Goal: Task Accomplishment & Management: Manage account settings

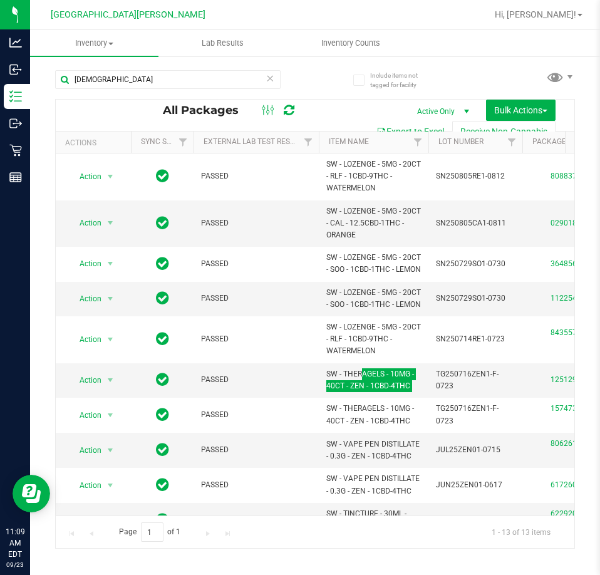
scroll to position [63, 0]
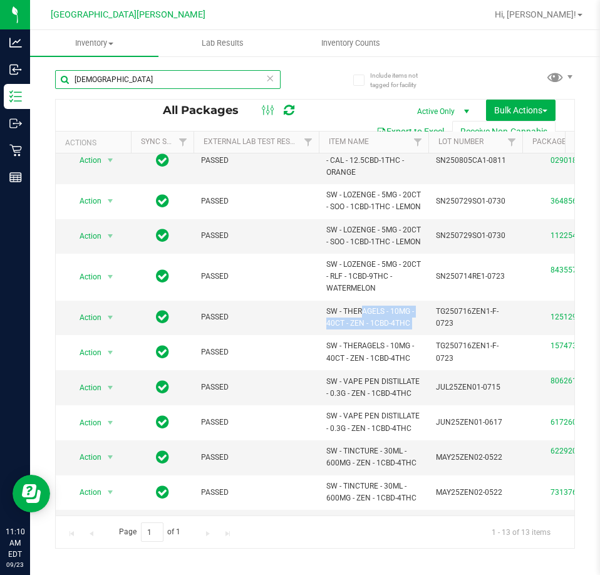
click at [153, 87] on input "zen" at bounding box center [168, 79] width 226 height 19
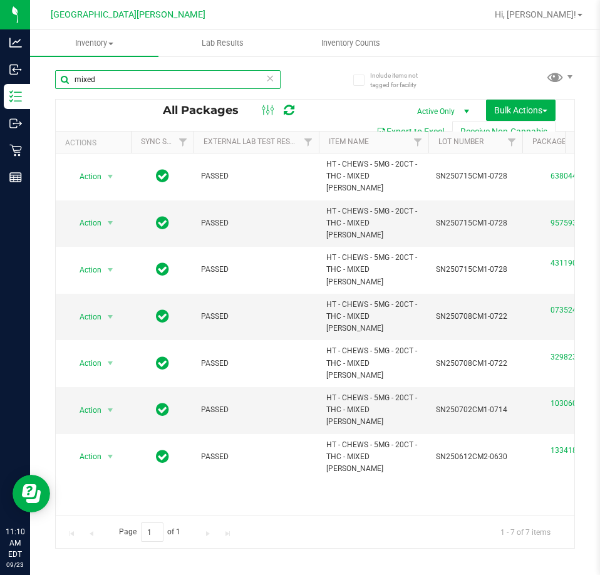
type input "mixed"
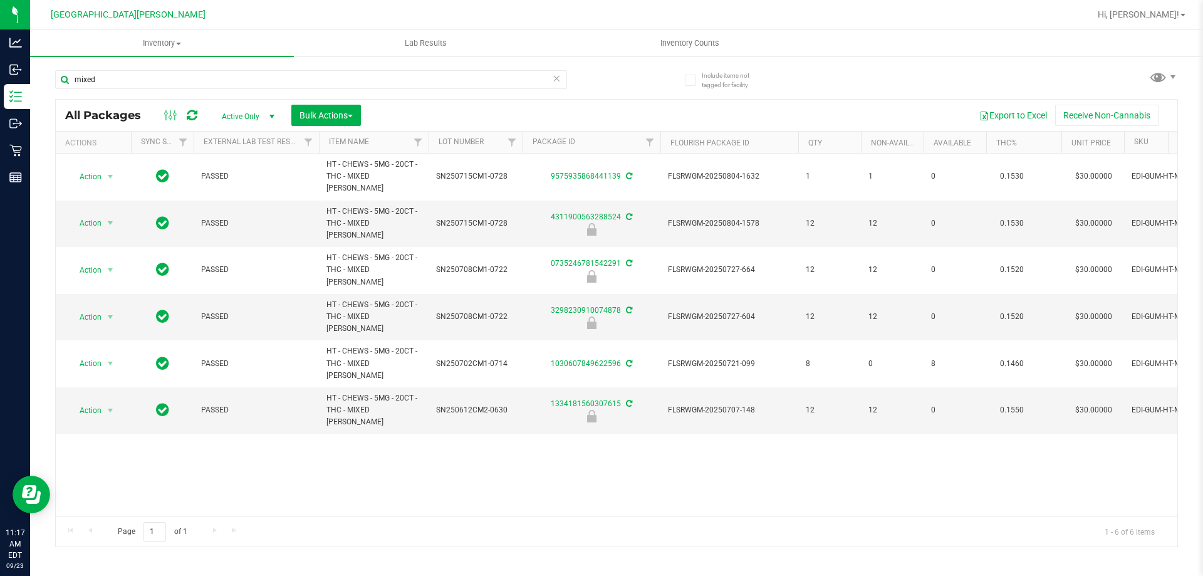
click at [556, 75] on icon at bounding box center [556, 77] width 9 height 15
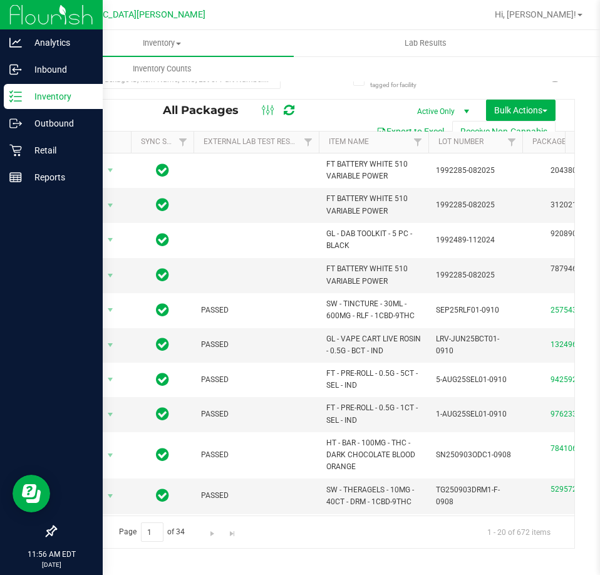
click at [27, 105] on div "Inventory" at bounding box center [53, 96] width 99 height 25
click at [44, 106] on div "Inventory" at bounding box center [53, 96] width 99 height 25
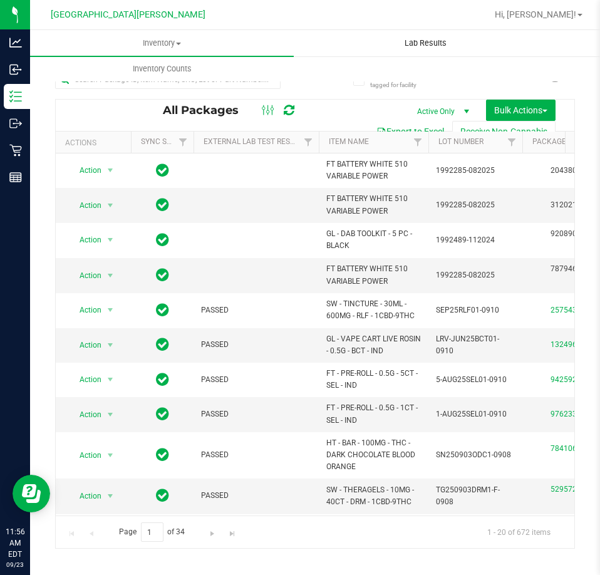
click at [327, 41] on uib-tab-heading "Lab Results" at bounding box center [426, 43] width 263 height 25
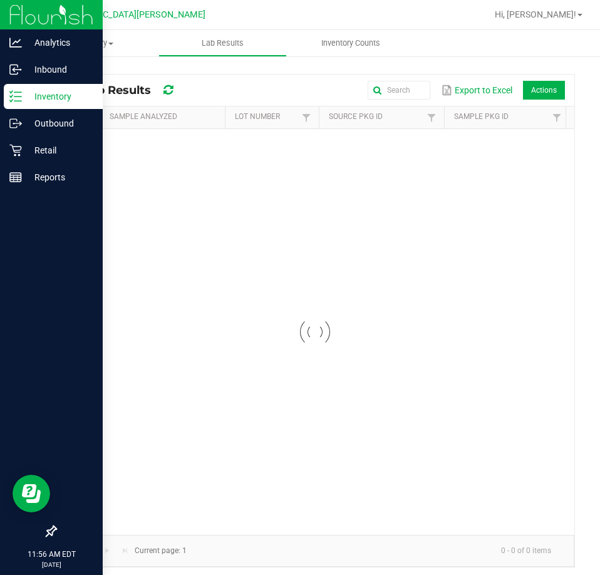
click at [22, 100] on p "Inventory" at bounding box center [59, 96] width 75 height 15
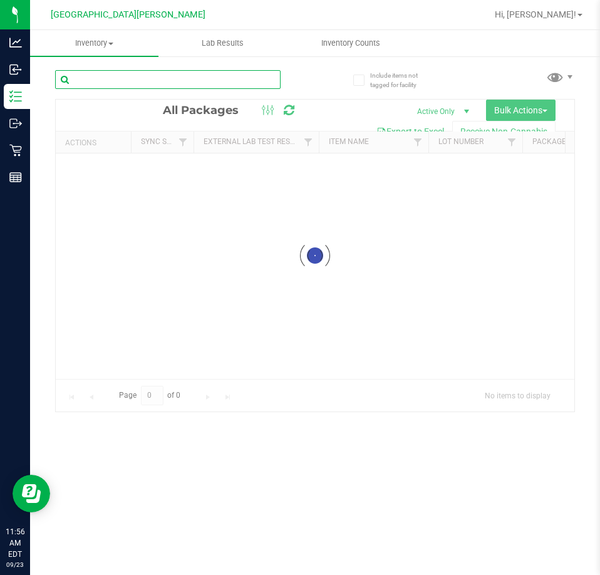
click at [105, 79] on input "text" at bounding box center [168, 79] width 226 height 19
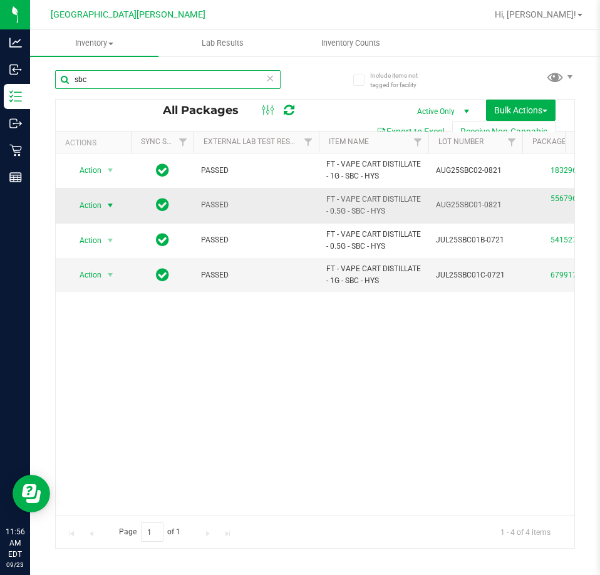
type input "sbc"
click at [91, 204] on span "Action" at bounding box center [85, 206] width 34 height 18
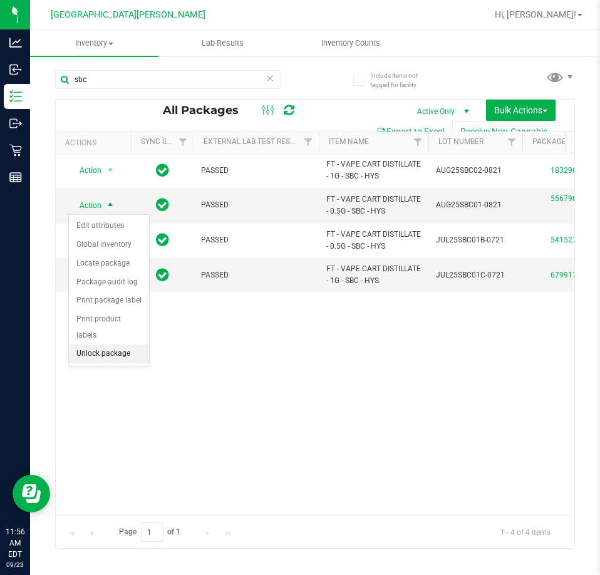
click at [106, 345] on li "Unlock package" at bounding box center [109, 354] width 80 height 19
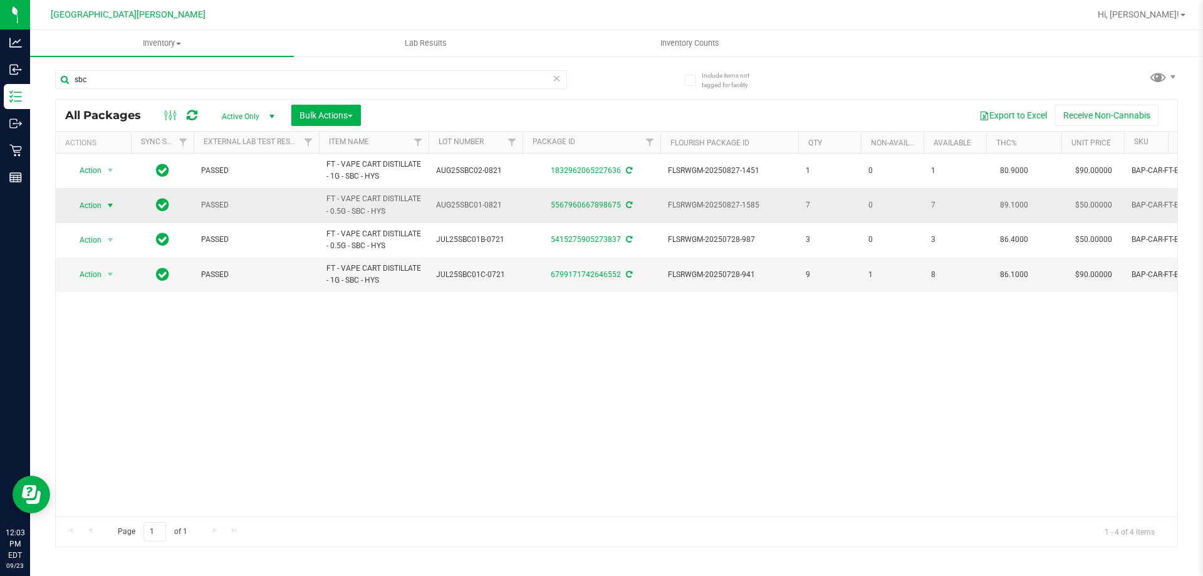
click at [86, 203] on span "Action" at bounding box center [85, 206] width 34 height 18
click at [117, 314] on li "Lock package" at bounding box center [117, 319] width 97 height 19
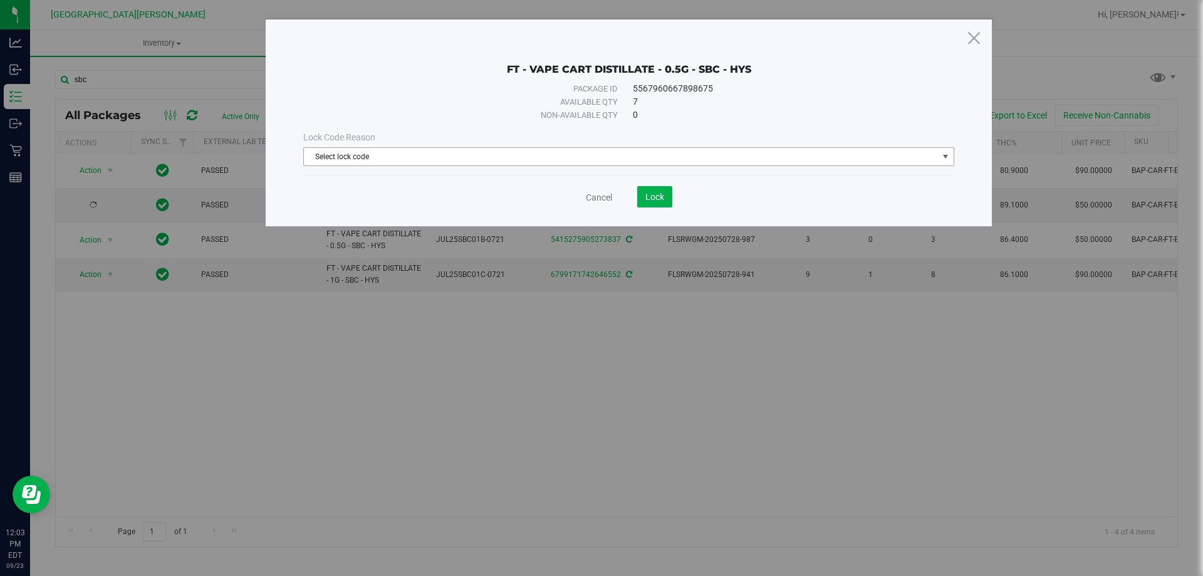
click at [678, 152] on span "Select lock code" at bounding box center [621, 157] width 634 height 18
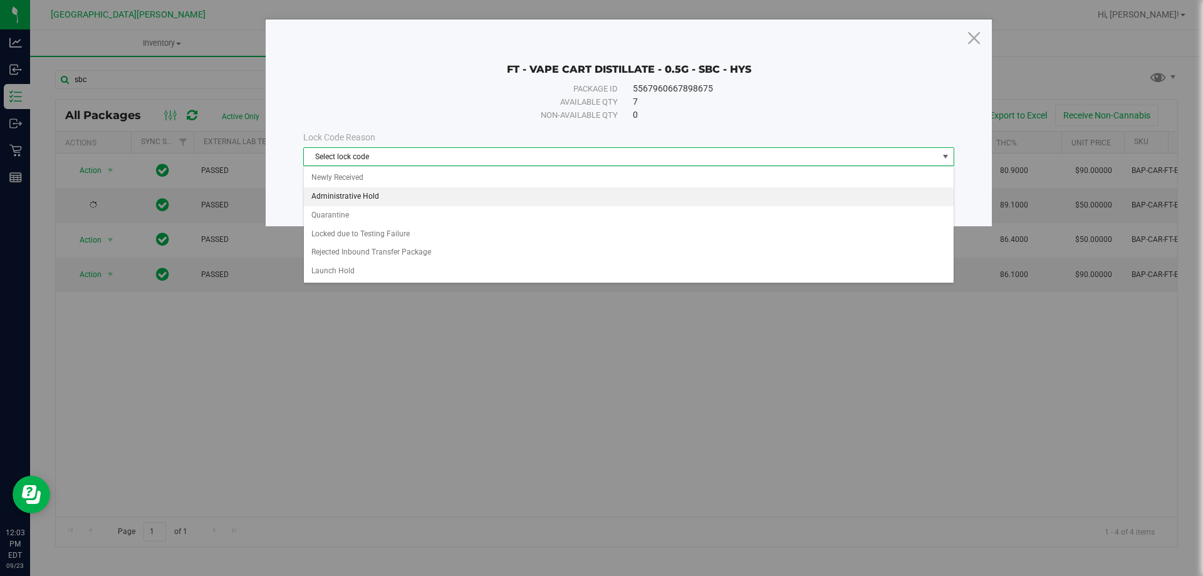
click at [528, 187] on li "Administrative Hold" at bounding box center [629, 196] width 650 height 19
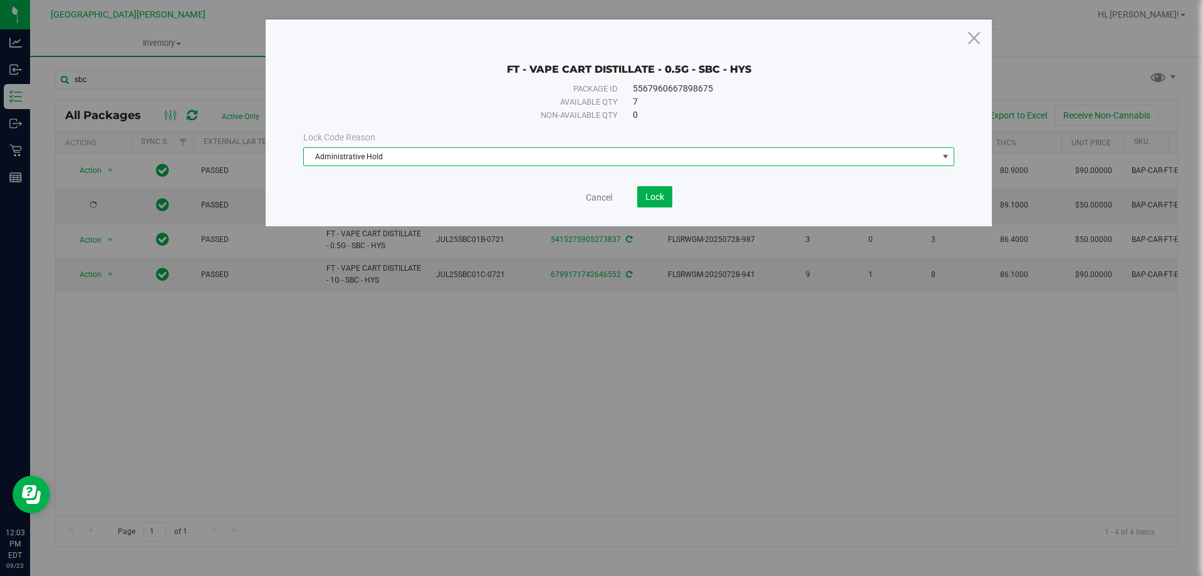
click at [585, 158] on span "Administrative Hold" at bounding box center [621, 157] width 634 height 18
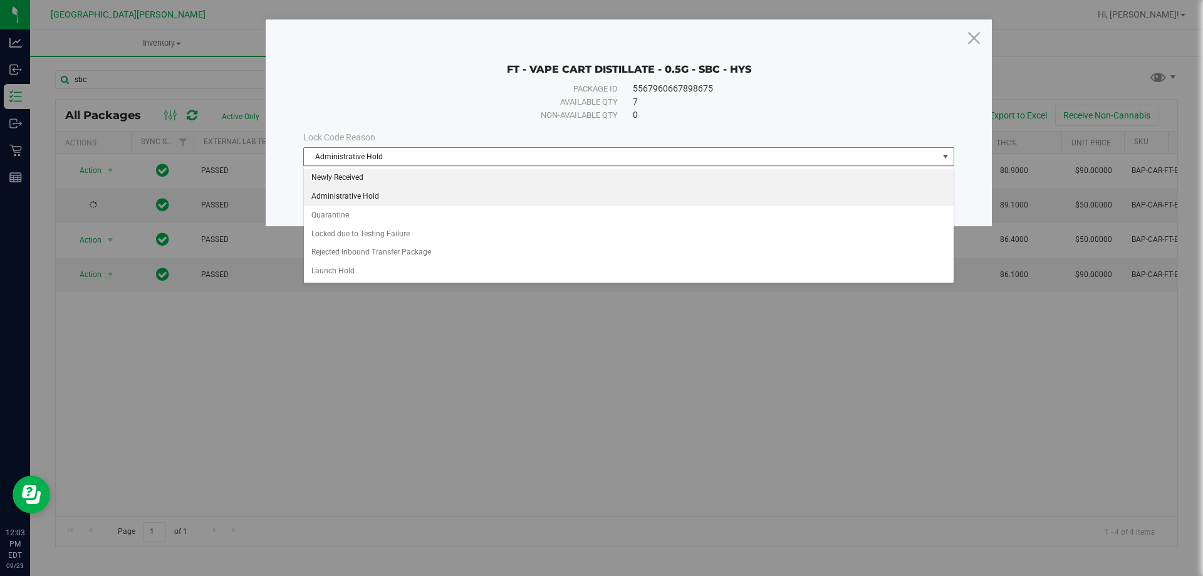
click at [565, 181] on li "Newly Received" at bounding box center [629, 178] width 650 height 19
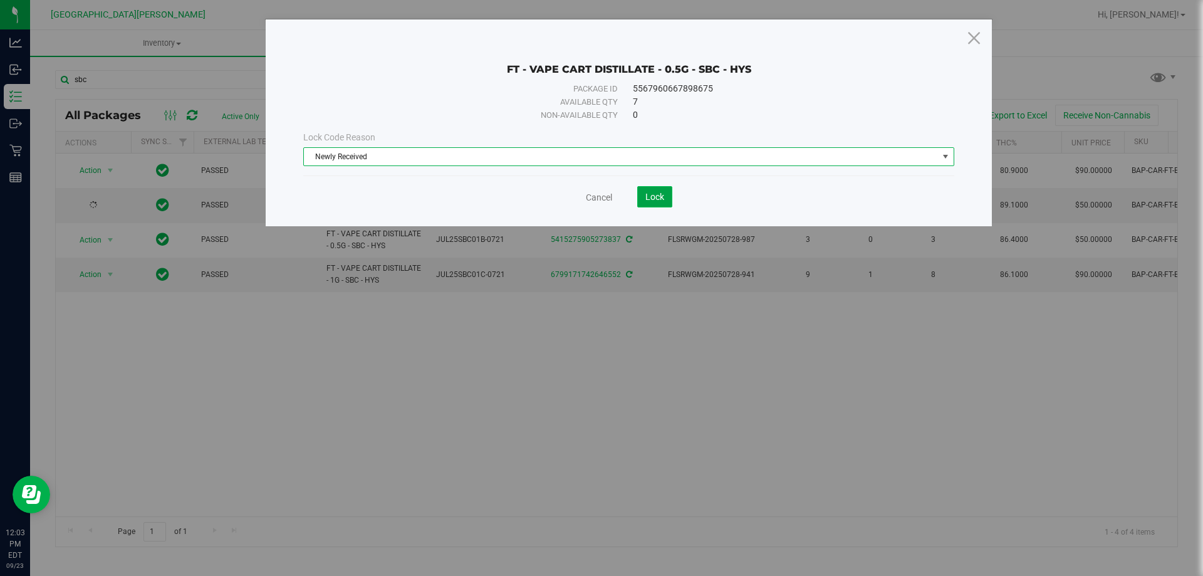
click at [658, 199] on span "Lock" at bounding box center [655, 197] width 19 height 10
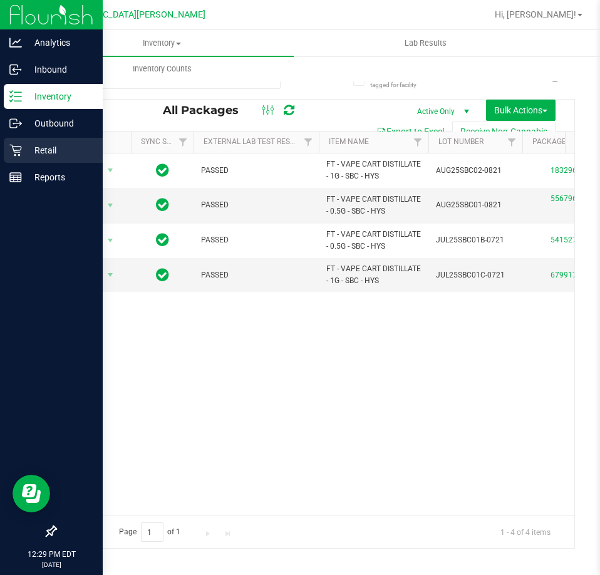
click at [21, 151] on icon at bounding box center [15, 150] width 13 height 13
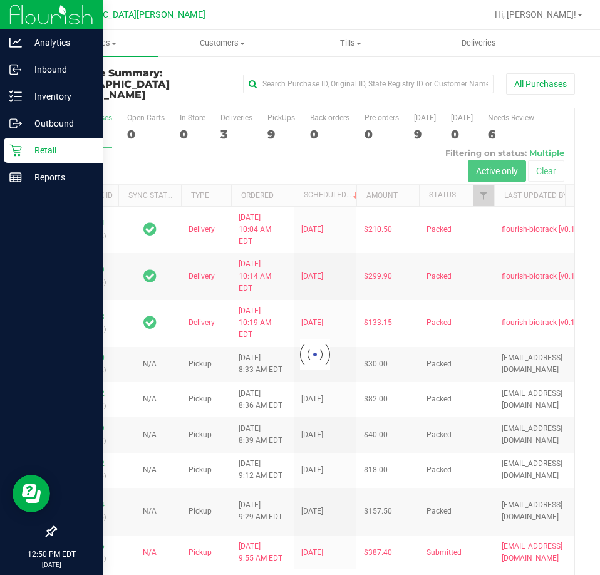
click at [31, 150] on p "Retail" at bounding box center [59, 150] width 75 height 15
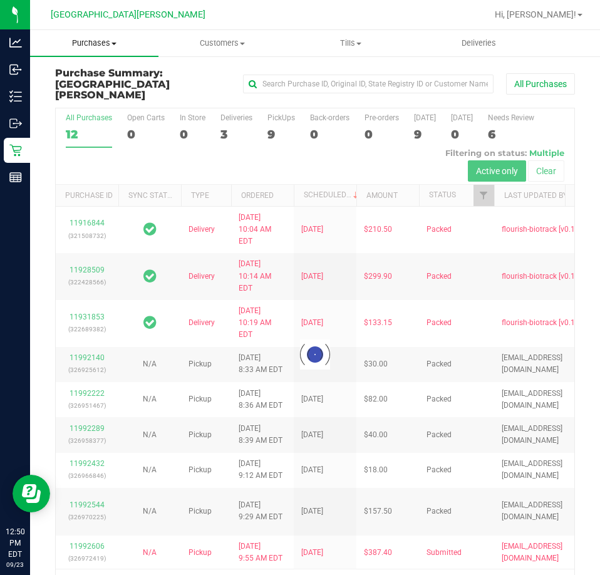
click at [108, 46] on span "Purchases" at bounding box center [94, 43] width 128 height 11
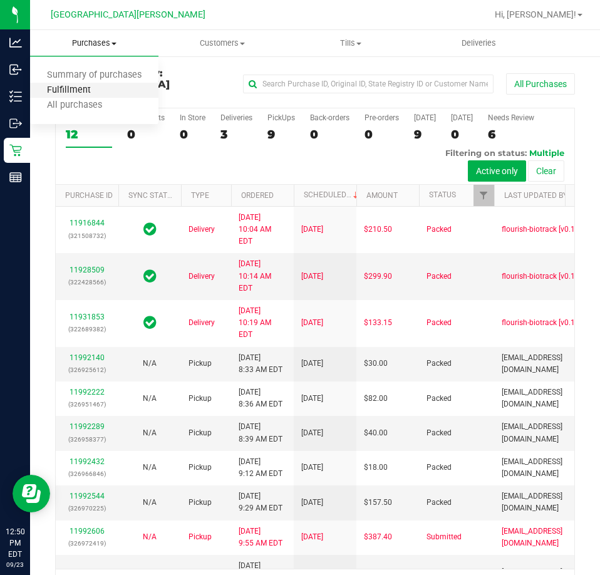
click at [90, 91] on span "Fulfillment" at bounding box center [69, 90] width 78 height 11
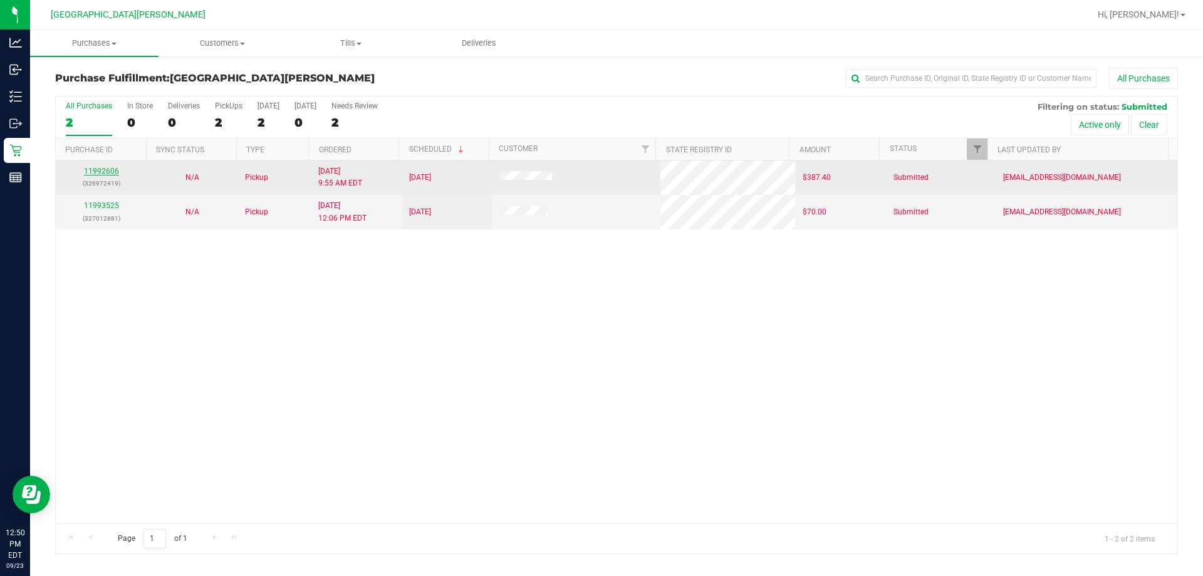
click at [107, 169] on link "11992606" at bounding box center [101, 171] width 35 height 9
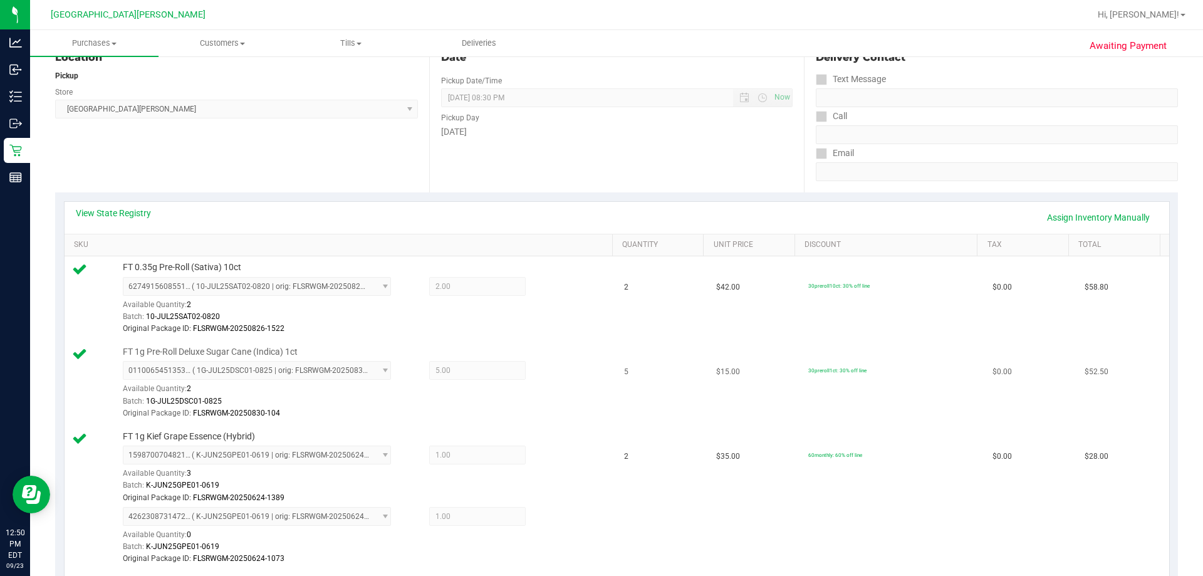
scroll to position [125, 0]
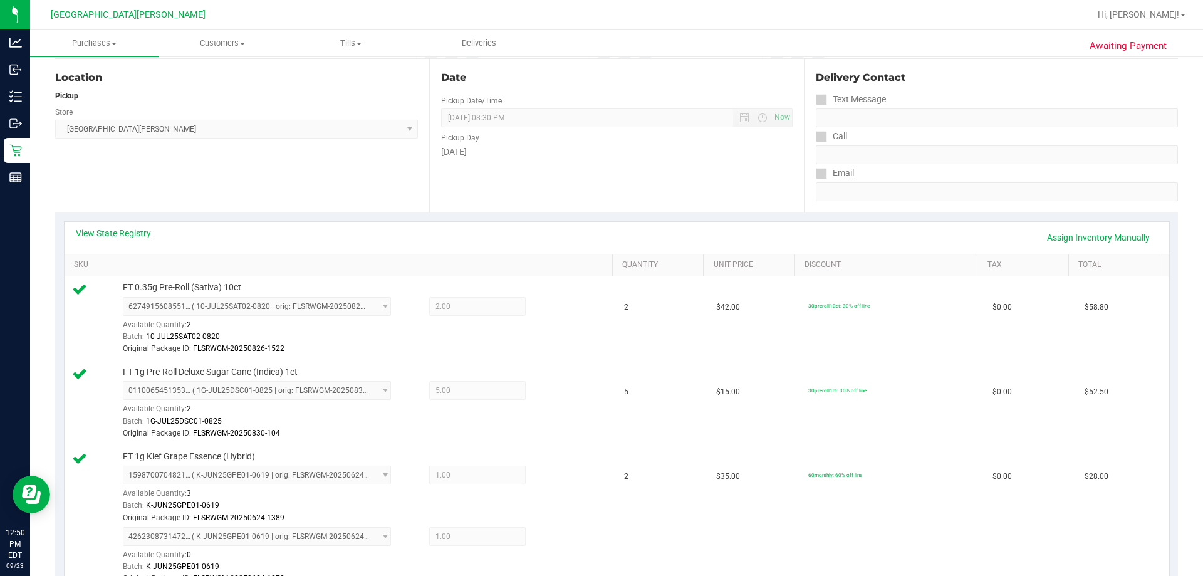
click at [108, 233] on link "View State Registry" at bounding box center [113, 233] width 75 height 13
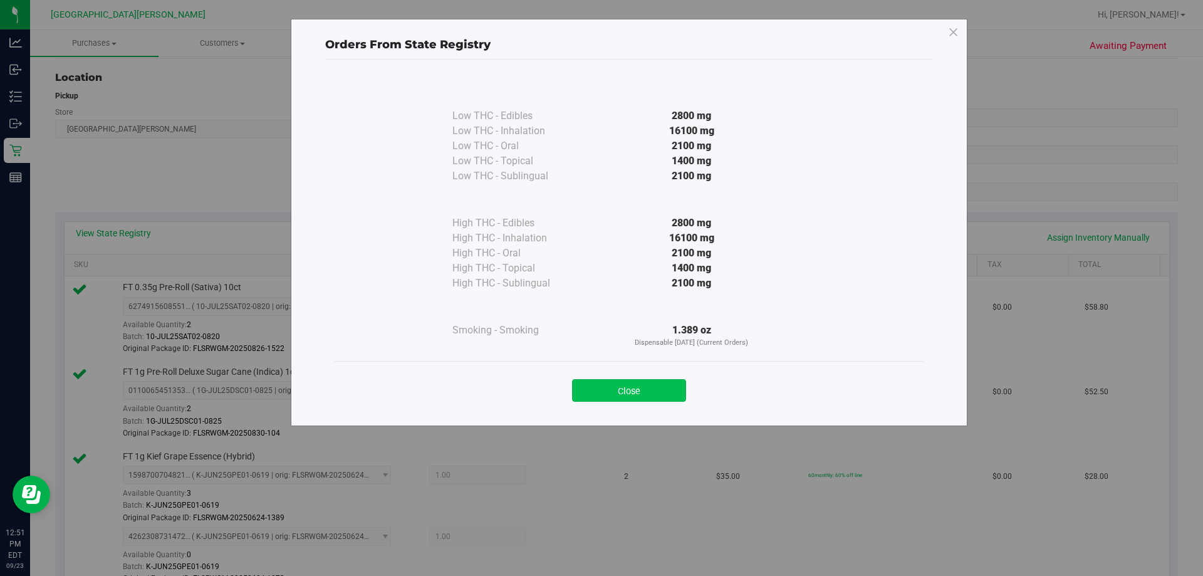
click at [649, 401] on button "Close" at bounding box center [629, 390] width 114 height 23
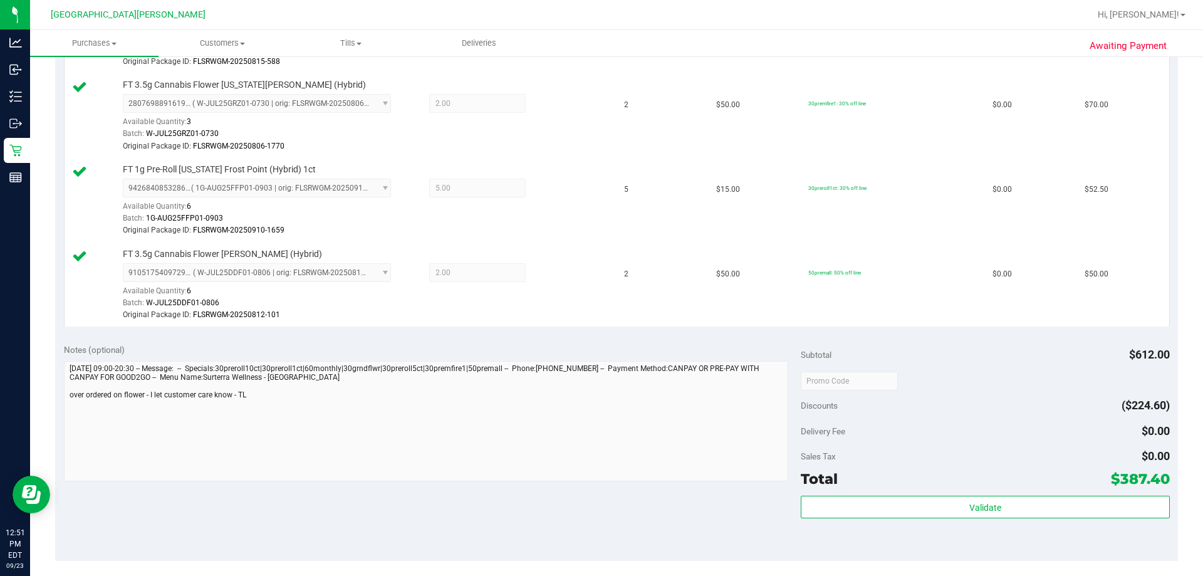
scroll to position [815, 0]
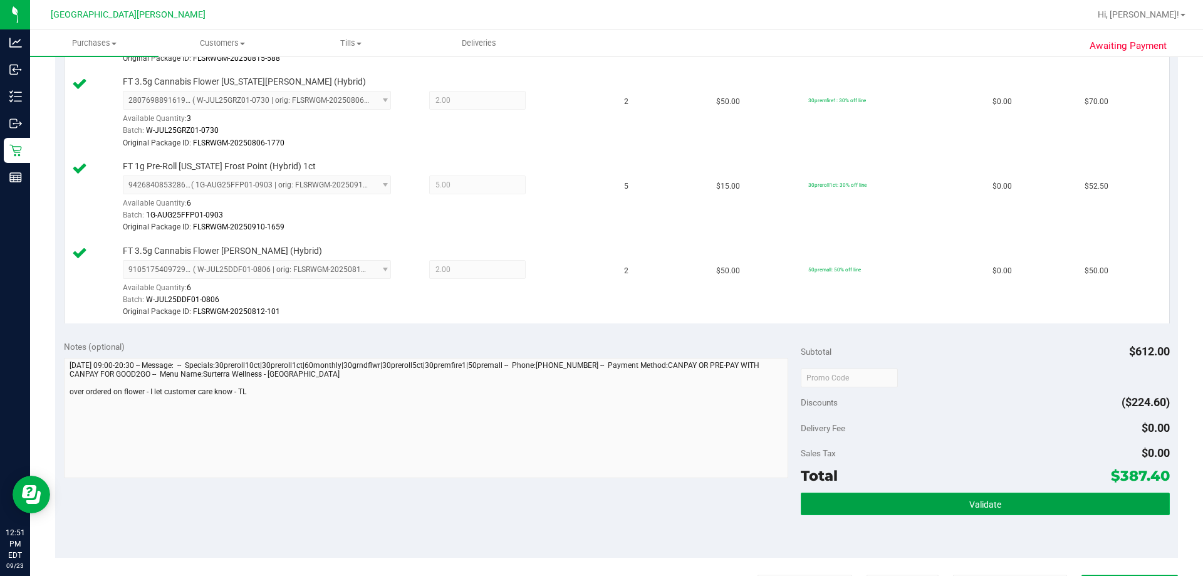
click at [912, 503] on button "Validate" at bounding box center [985, 504] width 369 height 23
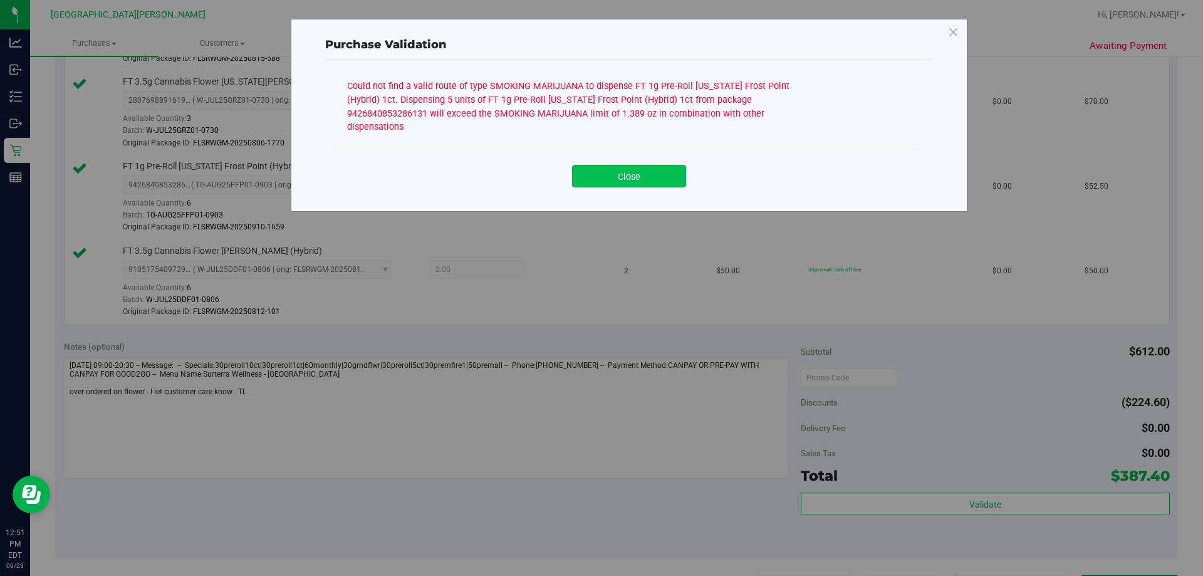
click at [650, 169] on button "Close" at bounding box center [629, 176] width 114 height 23
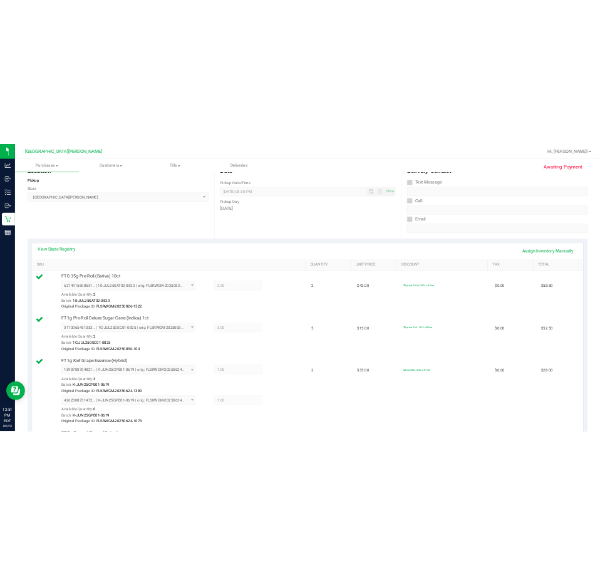
scroll to position [125, 0]
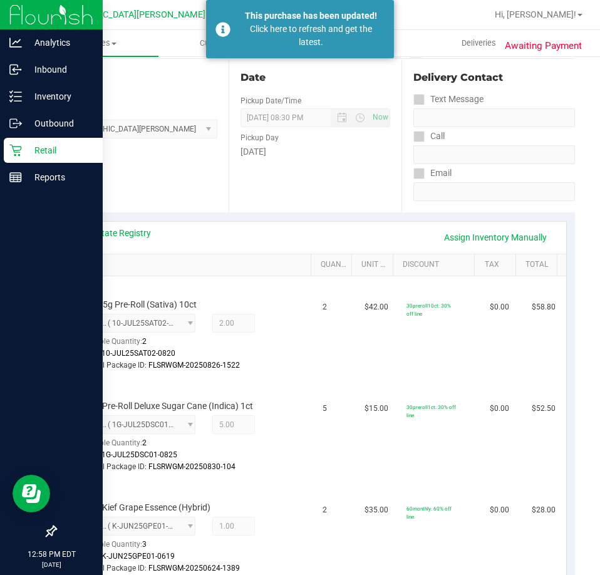
click at [24, 149] on p "Retail" at bounding box center [59, 150] width 75 height 15
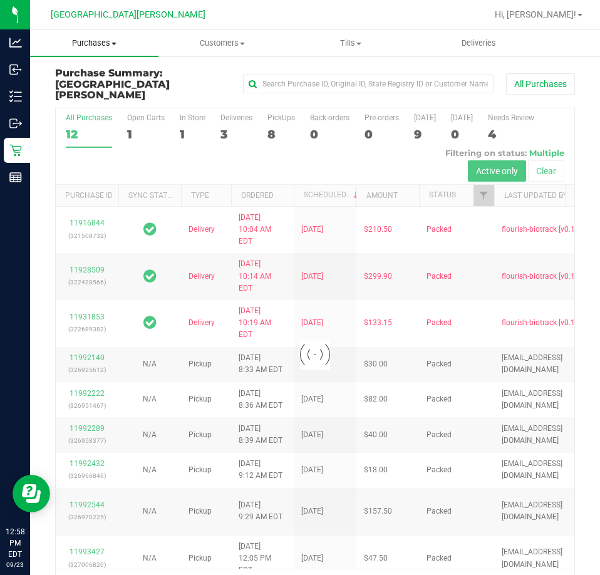
click at [95, 43] on span "Purchases" at bounding box center [94, 43] width 128 height 11
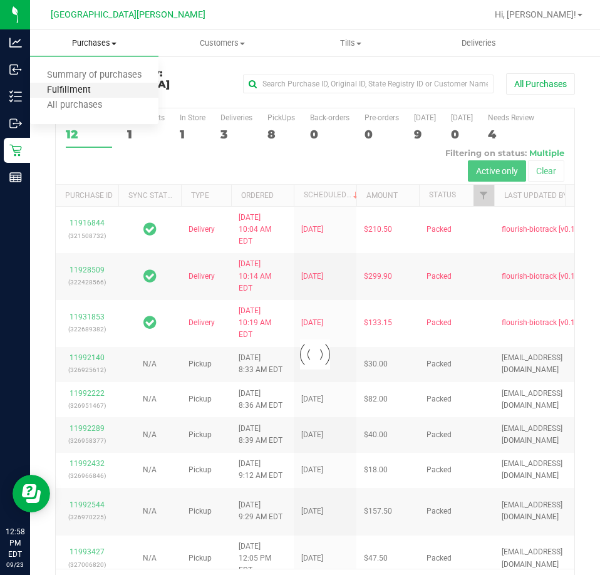
click at [83, 86] on span "Fulfillment" at bounding box center [69, 90] width 78 height 11
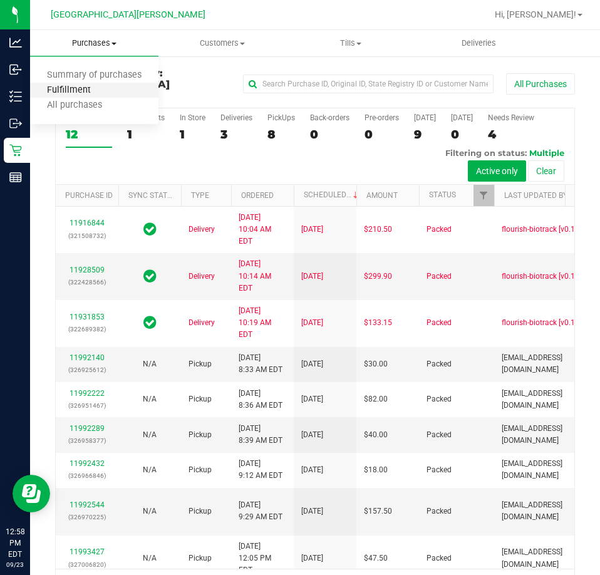
click at [54, 91] on span "Fulfillment" at bounding box center [69, 90] width 78 height 11
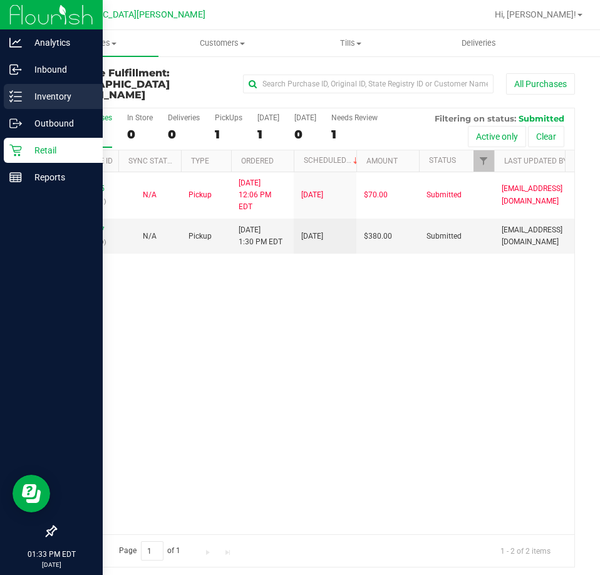
click at [18, 94] on icon at bounding box center [15, 96] width 13 height 13
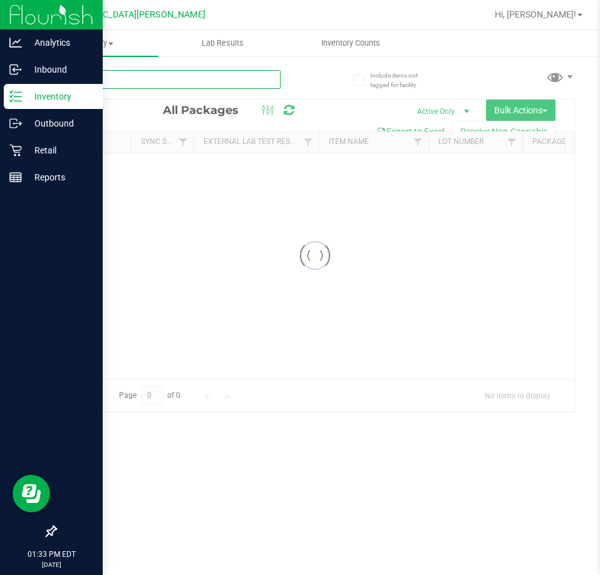
click at [109, 83] on div "Inventory All packages All inventory Waste log Create inventory Lab Results Inv…" at bounding box center [315, 302] width 570 height 545
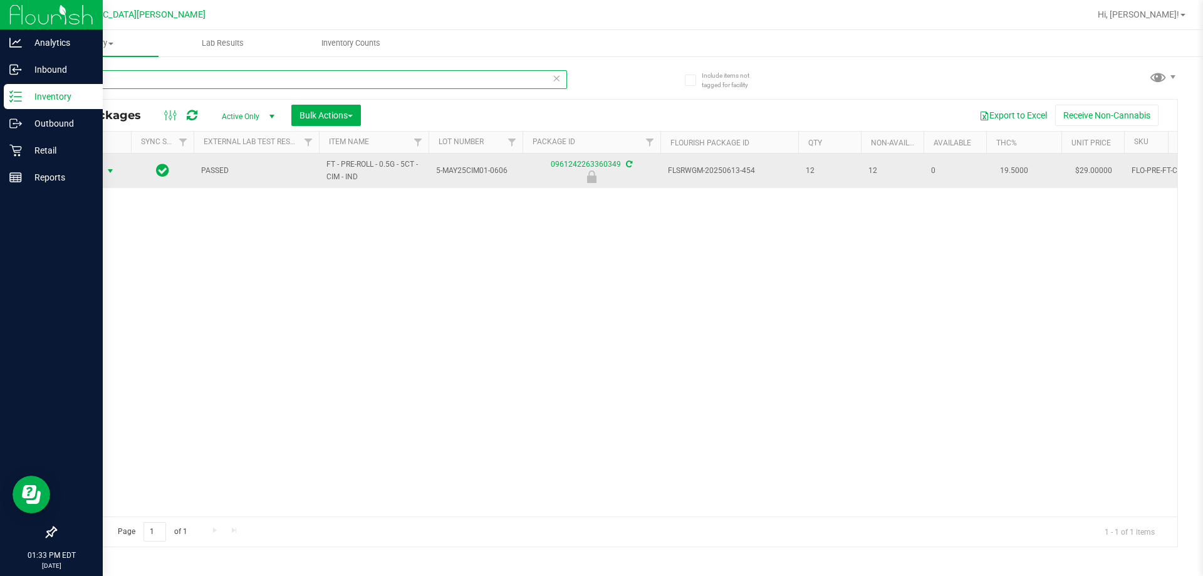
type input "cim"
click at [88, 168] on span "Action" at bounding box center [85, 171] width 34 height 18
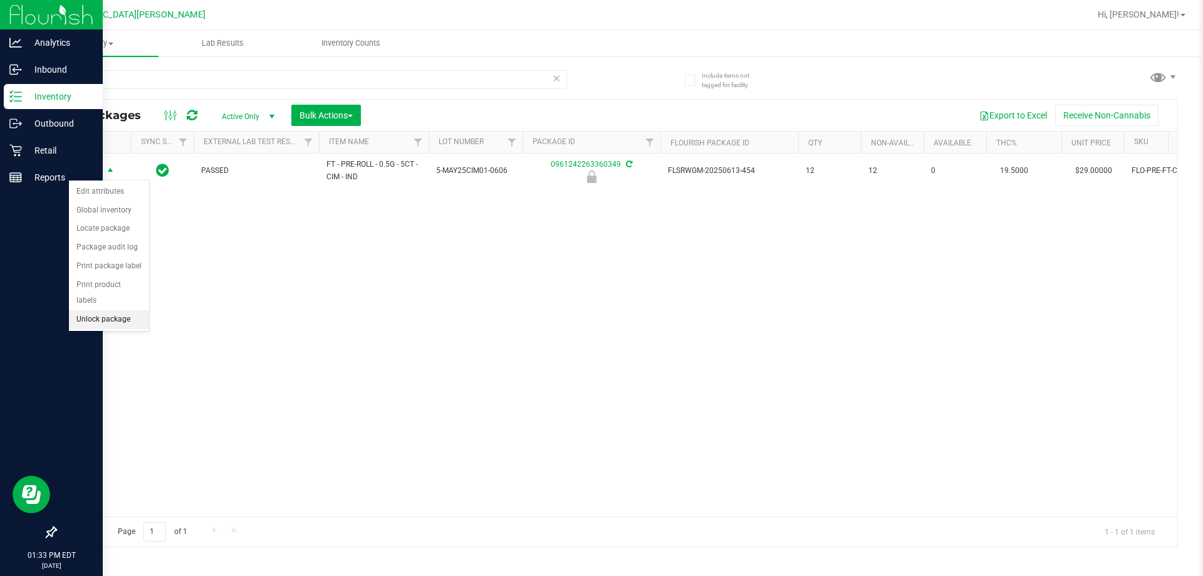
click at [95, 310] on li "Unlock package" at bounding box center [109, 319] width 80 height 19
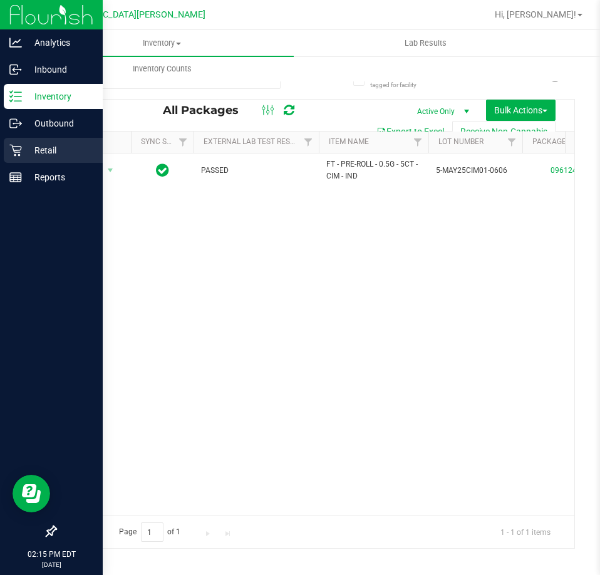
click at [34, 152] on p "Retail" at bounding box center [59, 150] width 75 height 15
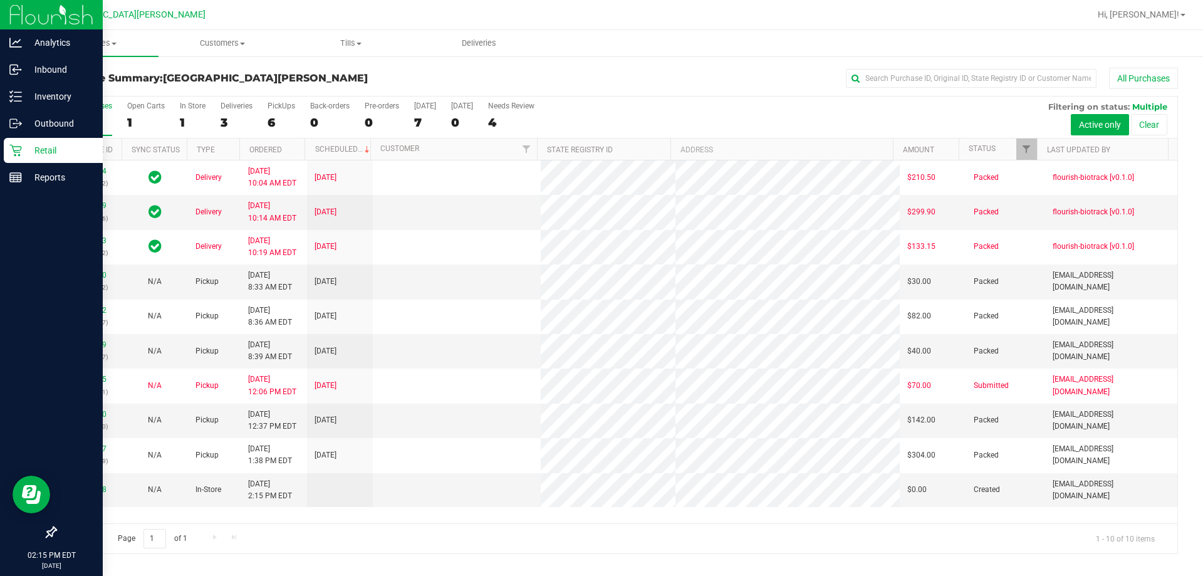
click at [210, 99] on div "All Purchases 10 Open Carts 1 In Store 1 Deliveries 3 PickUps 6 Back-orders 0 P…" at bounding box center [617, 102] width 1122 height 10
click at [186, 110] on label "In Store 1" at bounding box center [193, 119] width 26 height 34
click at [0, 0] on input "In Store 1" at bounding box center [0, 0] width 0 height 0
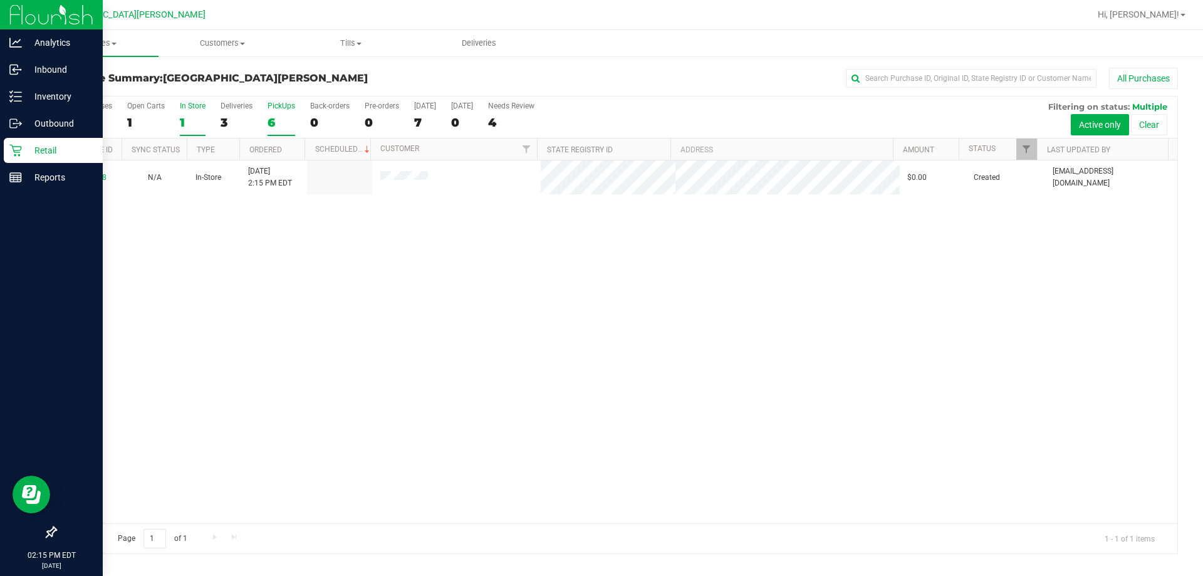
click at [280, 107] on div "PickUps" at bounding box center [282, 106] width 28 height 9
click at [0, 0] on input "PickUps 6" at bounding box center [0, 0] width 0 height 0
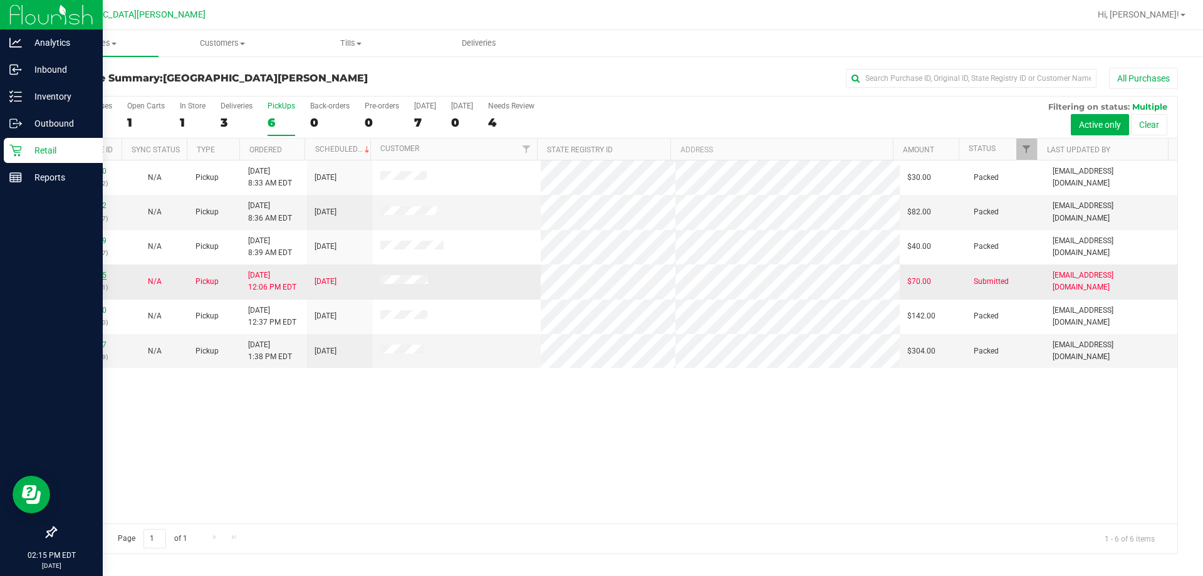
click at [102, 276] on link "11993525" at bounding box center [88, 275] width 35 height 9
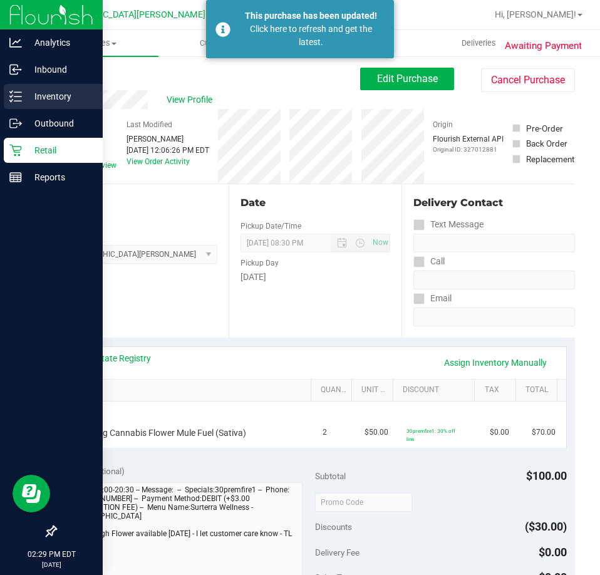
click at [26, 97] on p "Inventory" at bounding box center [59, 96] width 75 height 15
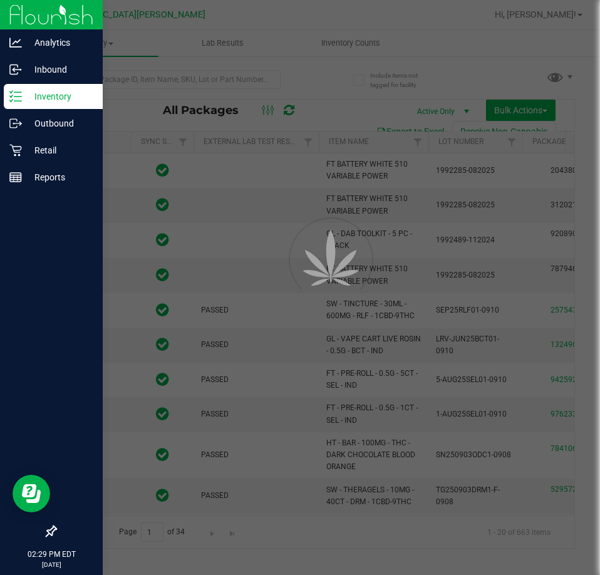
type input "2026-03-16"
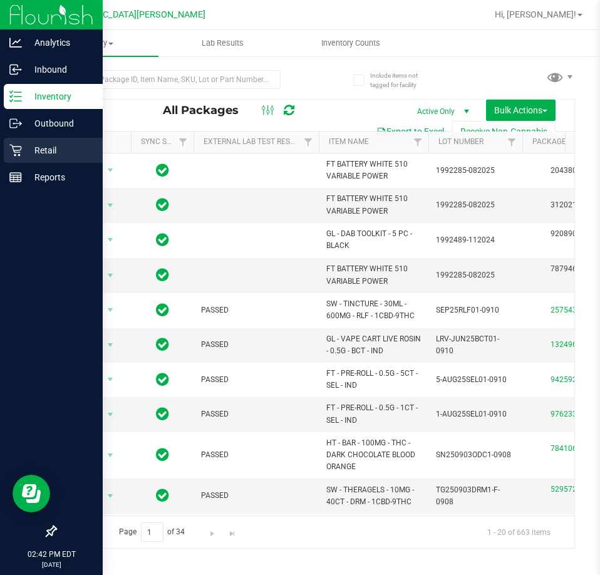
click at [17, 149] on icon at bounding box center [15, 150] width 13 height 13
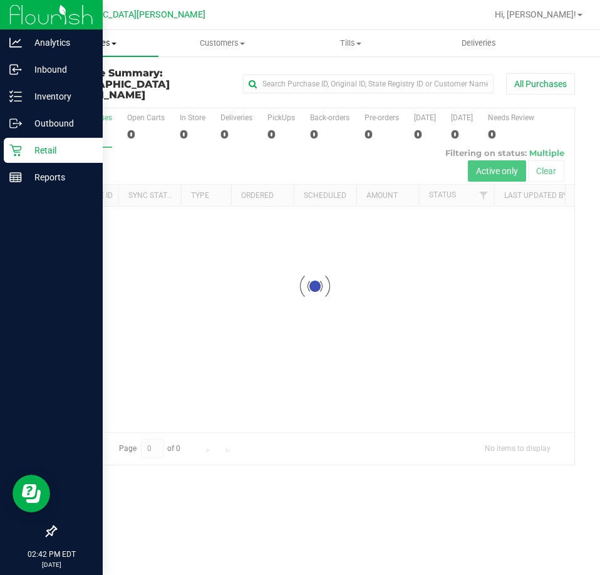
click at [98, 41] on span "Purchases" at bounding box center [94, 43] width 128 height 11
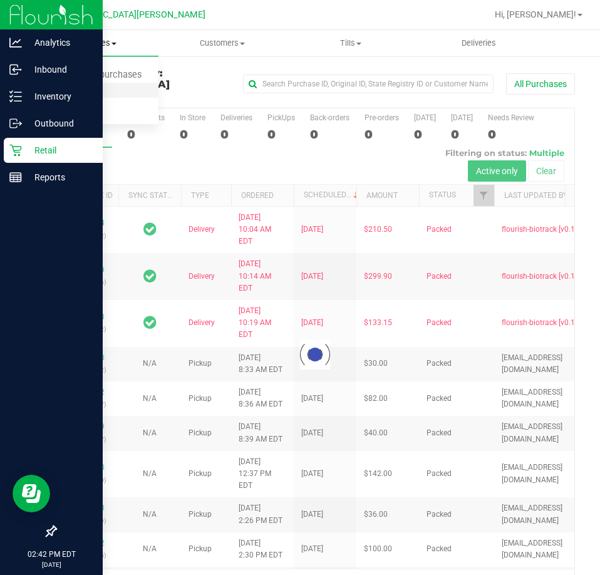
click at [84, 88] on span "Fulfillment" at bounding box center [69, 90] width 78 height 11
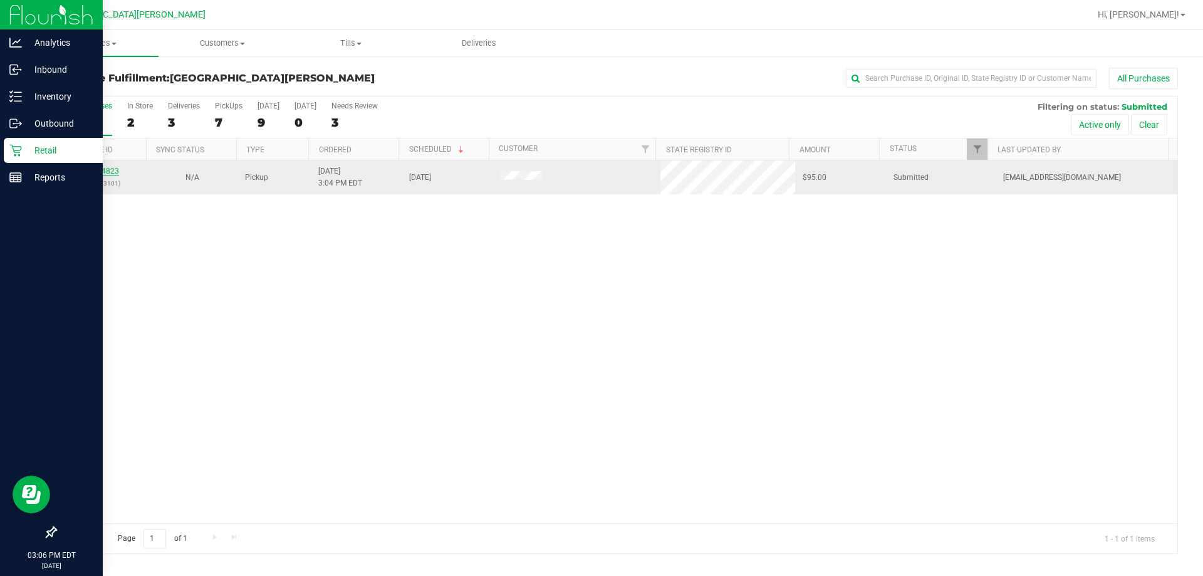
click at [112, 172] on link "11994823" at bounding box center [101, 171] width 35 height 9
click at [112, 165] on div "11994906 (327072239)" at bounding box center [101, 177] width 76 height 24
click at [99, 172] on link "11994906" at bounding box center [101, 171] width 35 height 9
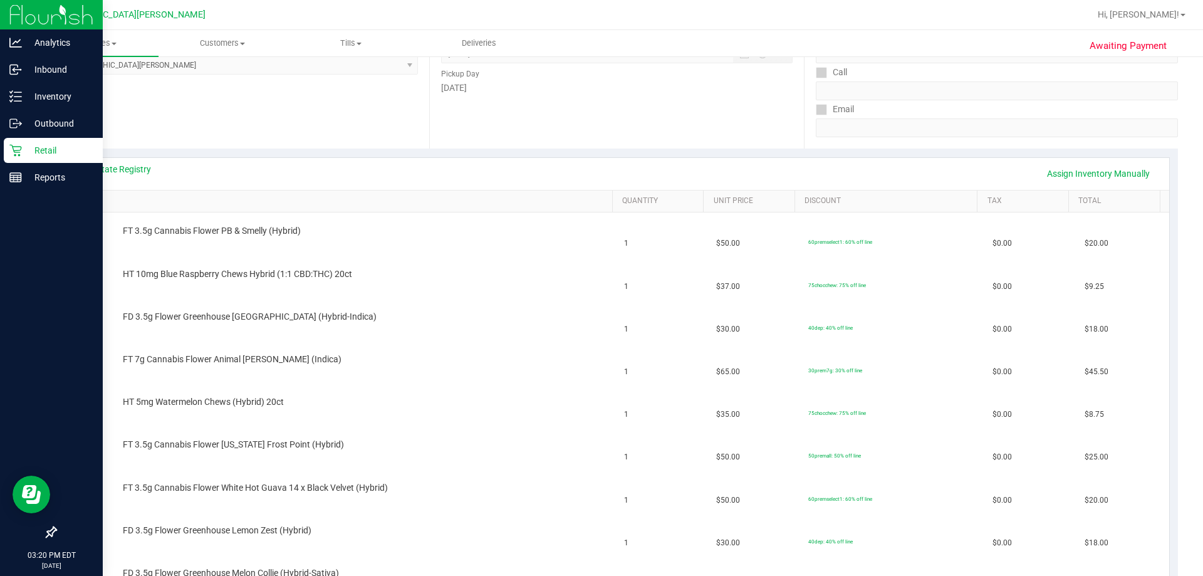
scroll to position [188, 0]
click at [110, 176] on link "View State Registry" at bounding box center [113, 170] width 75 height 13
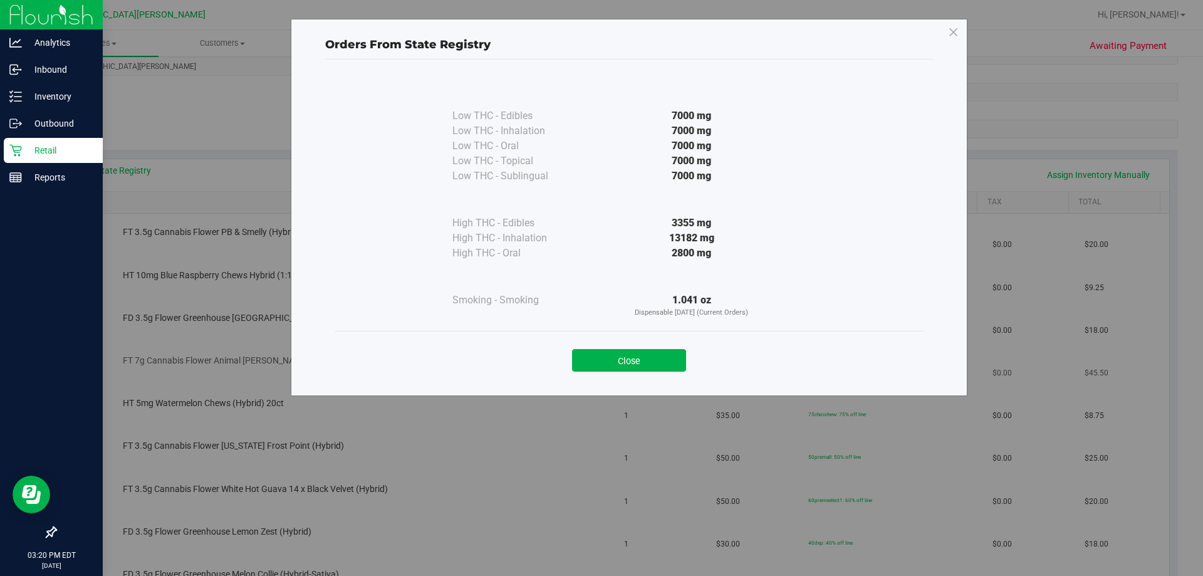
click at [649, 364] on button "Close" at bounding box center [629, 360] width 114 height 23
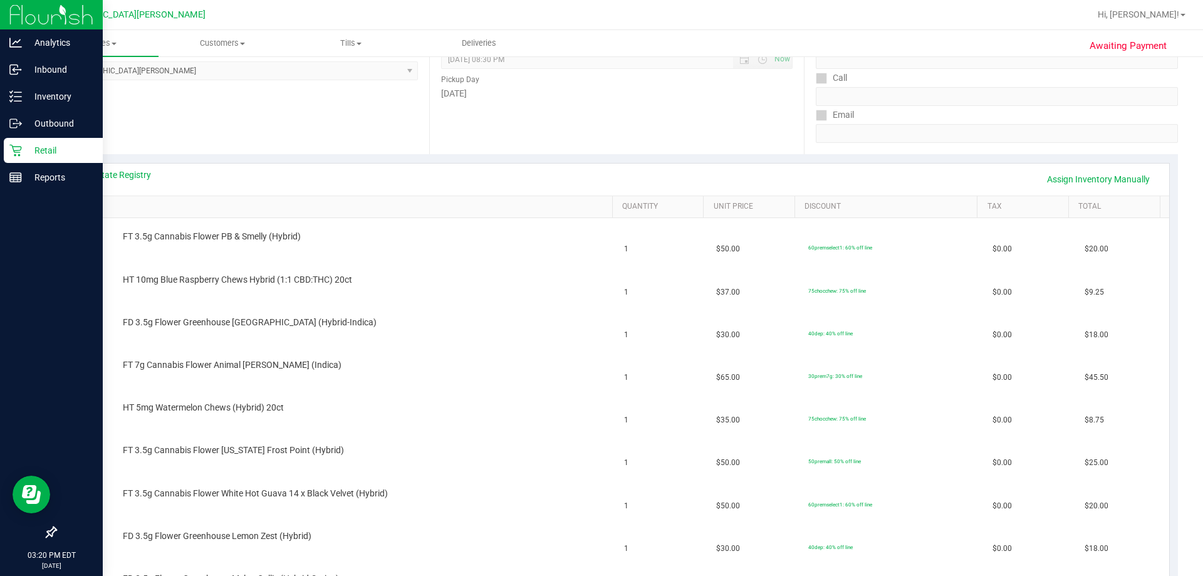
scroll to position [0, 0]
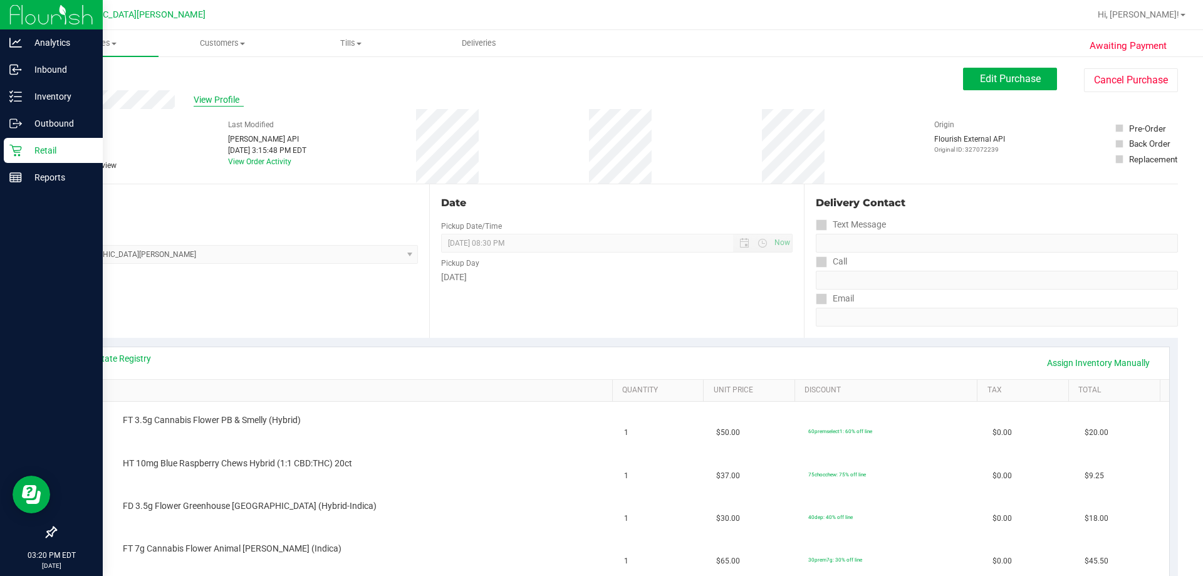
click at [218, 100] on span "View Profile" at bounding box center [219, 99] width 50 height 13
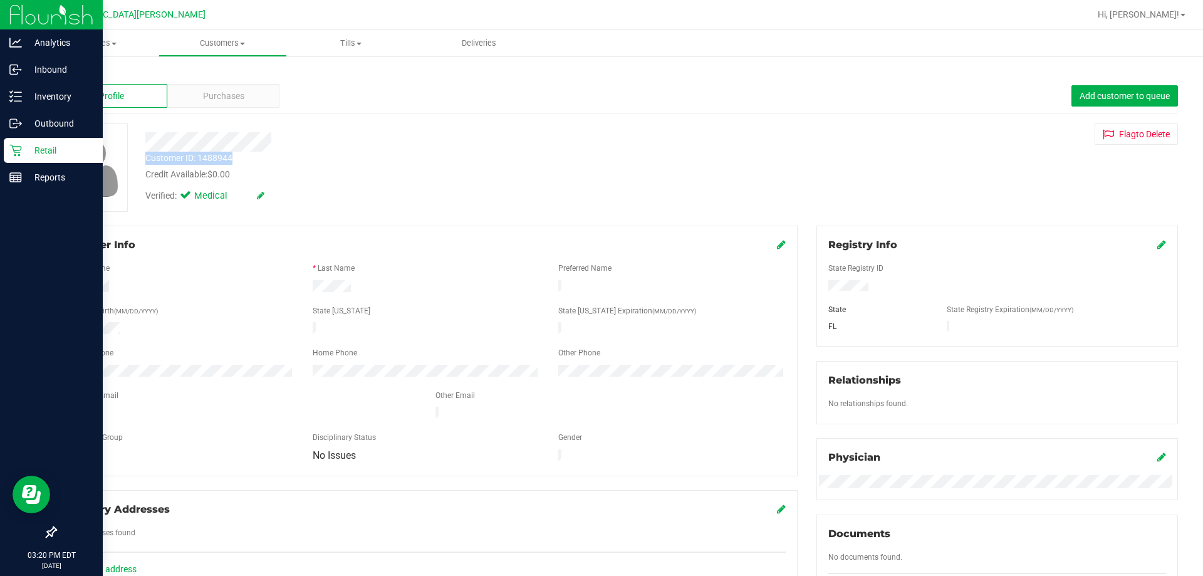
drag, startPoint x: 246, startPoint y: 157, endPoint x: 137, endPoint y: 161, distance: 109.8
click at [137, 161] on div "Customer ID: 1488944 Credit Available: $0.00" at bounding box center [421, 166] width 571 height 29
copy div "Customer ID: 1488944"
click at [228, 98] on span "Purchases" at bounding box center [223, 96] width 41 height 13
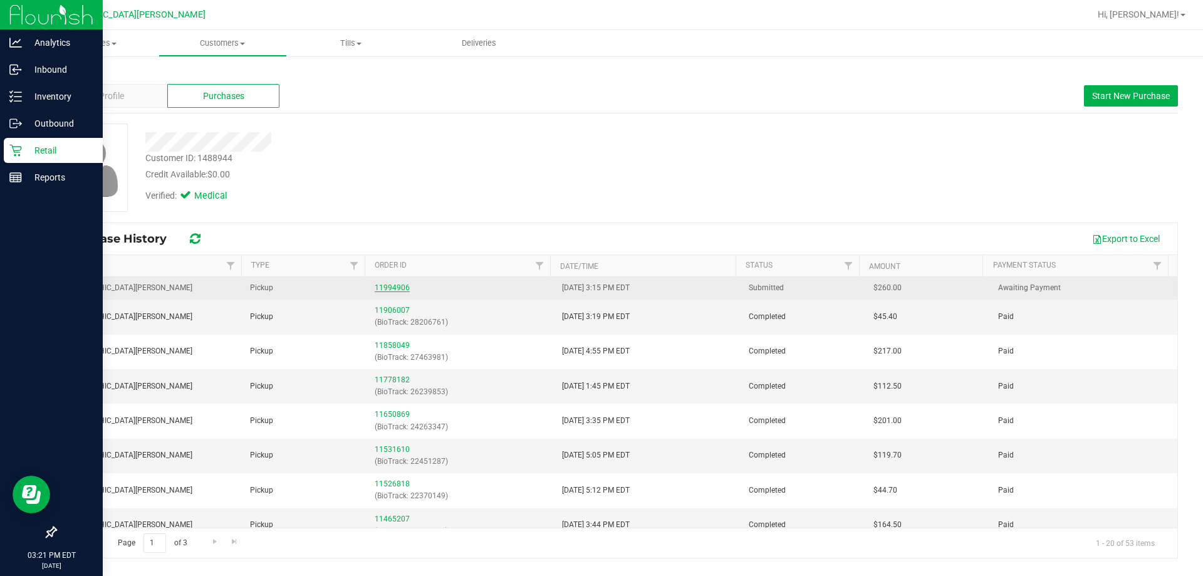
click at [399, 286] on link "11994906" at bounding box center [392, 287] width 35 height 9
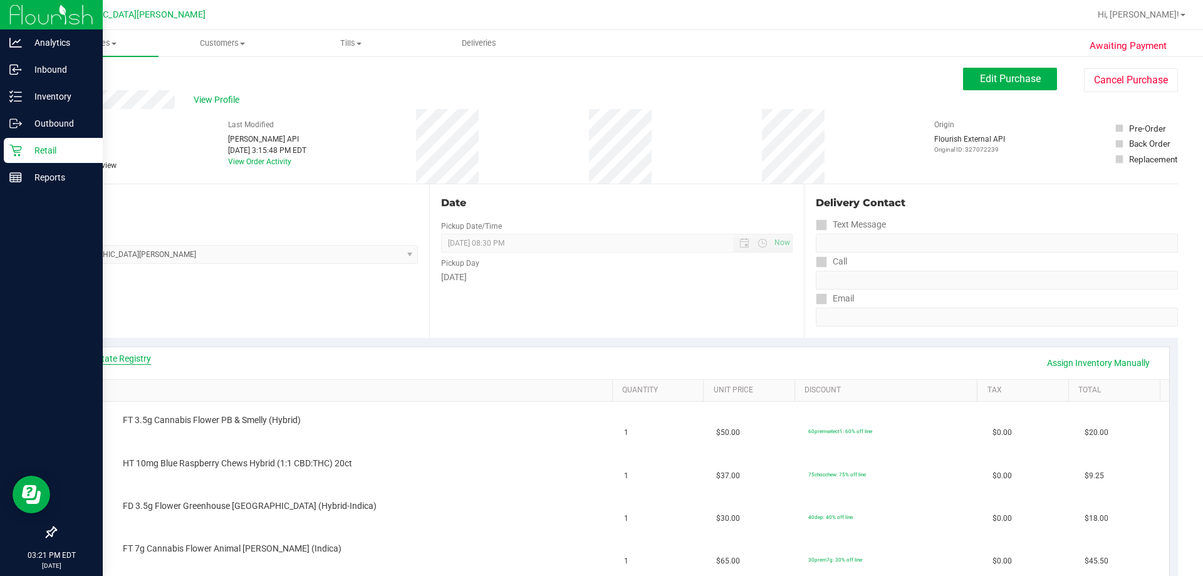
click at [127, 358] on link "View State Registry" at bounding box center [113, 358] width 75 height 13
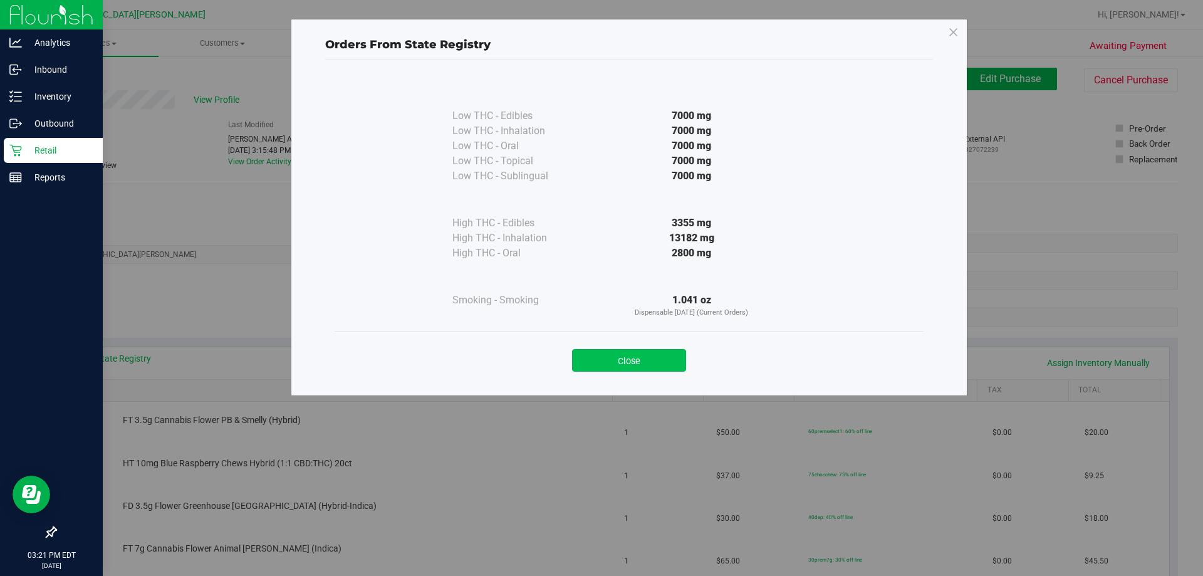
click at [635, 356] on button "Close" at bounding box center [629, 360] width 114 height 23
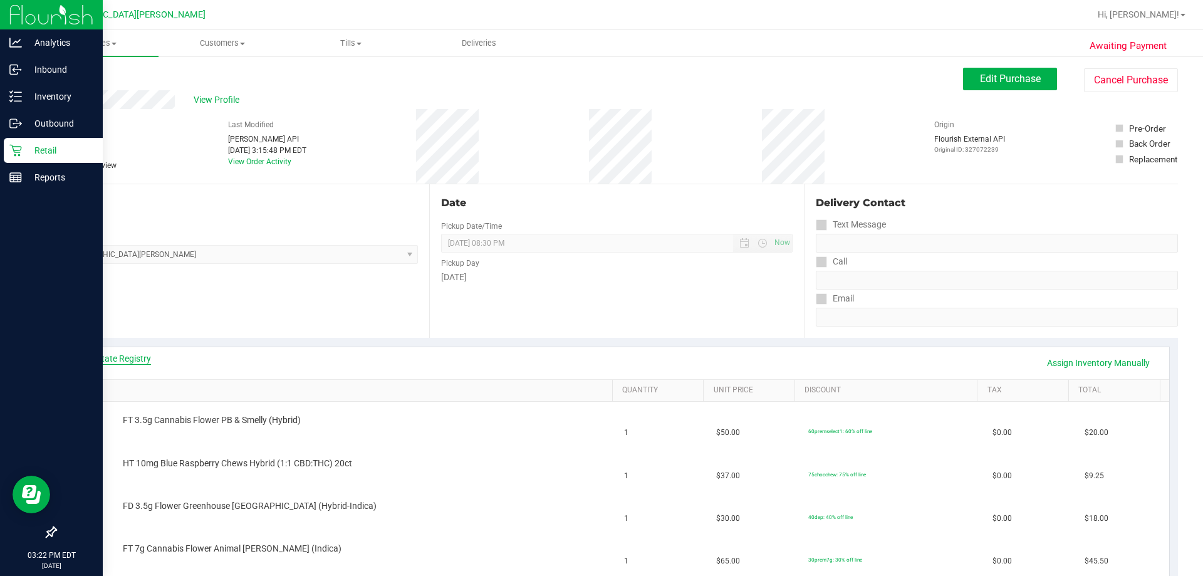
click at [123, 359] on link "View State Registry" at bounding box center [113, 358] width 75 height 13
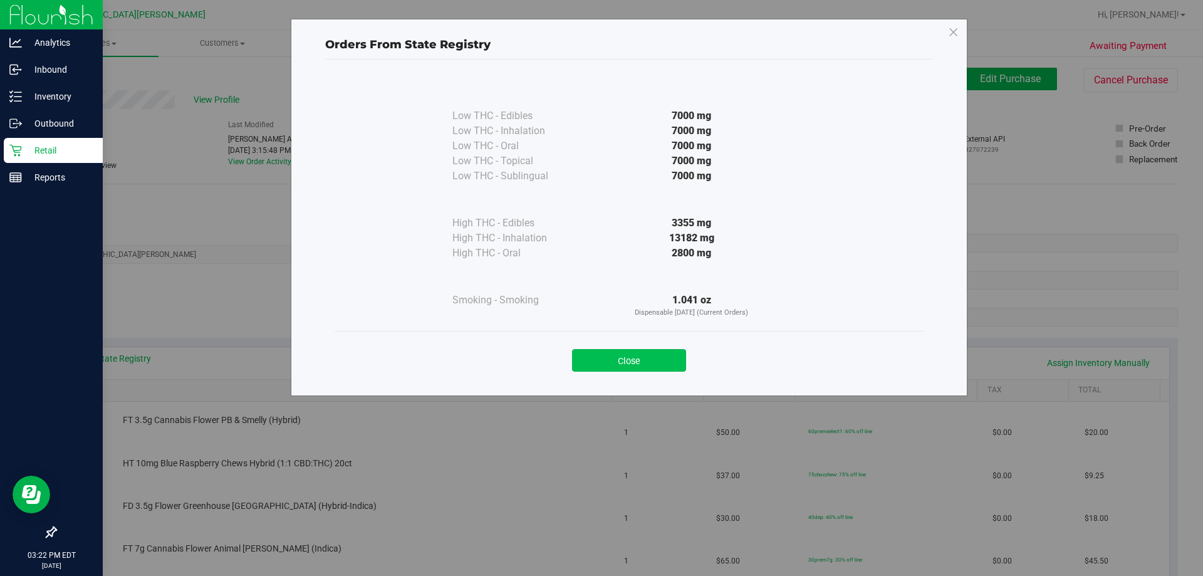
click at [619, 359] on button "Close" at bounding box center [629, 360] width 114 height 23
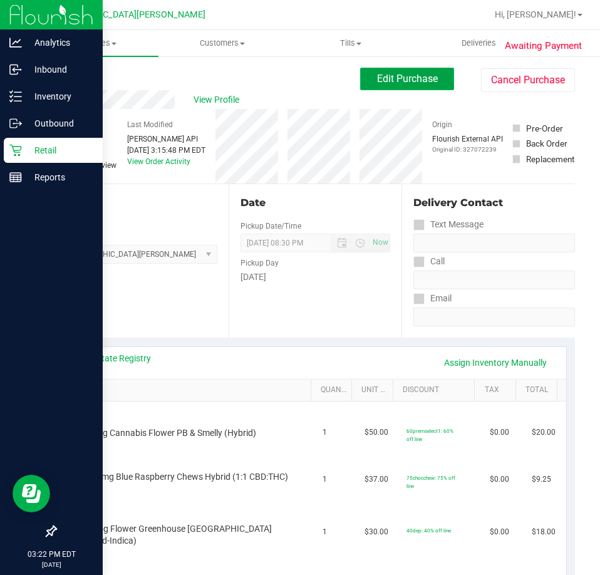
click at [414, 76] on span "Edit Purchase" at bounding box center [407, 79] width 61 height 12
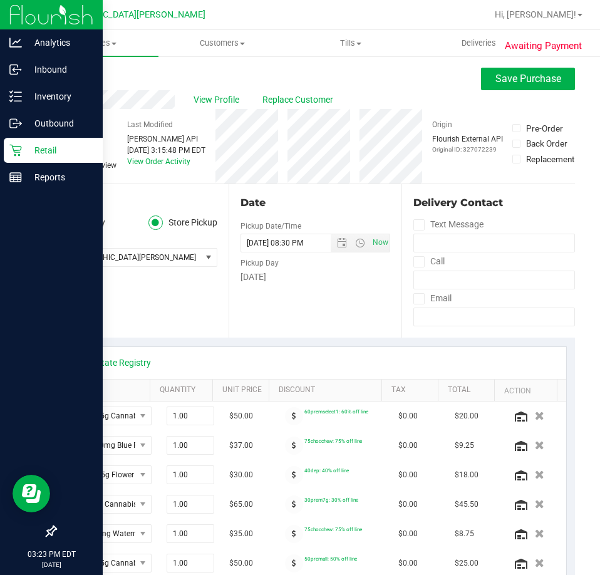
click at [66, 167] on span at bounding box center [60, 165] width 11 height 11
click at [0, 0] on input "Needs review" at bounding box center [0, 0] width 0 height 0
click at [533, 76] on span "Save Purchase" at bounding box center [529, 79] width 66 height 12
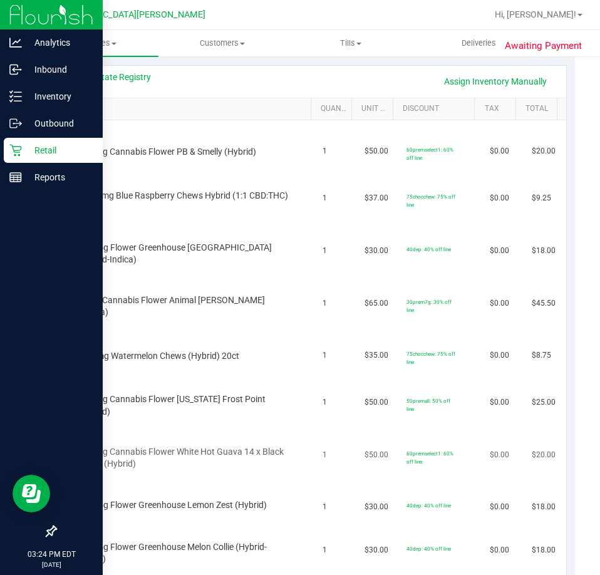
scroll to position [251, 0]
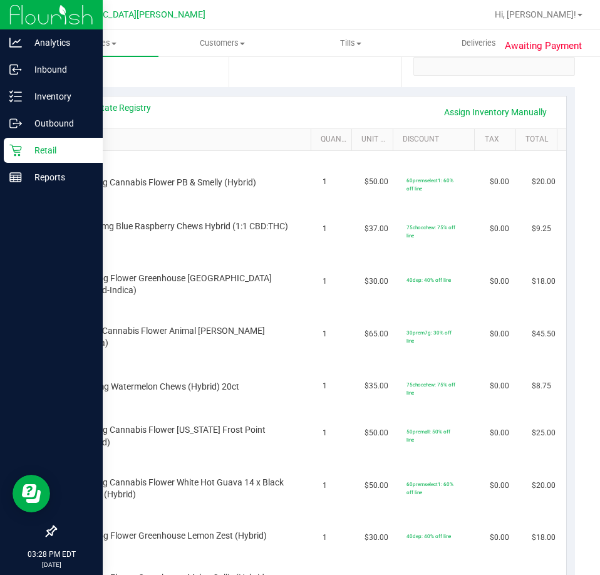
click at [14, 148] on icon at bounding box center [15, 150] width 13 height 13
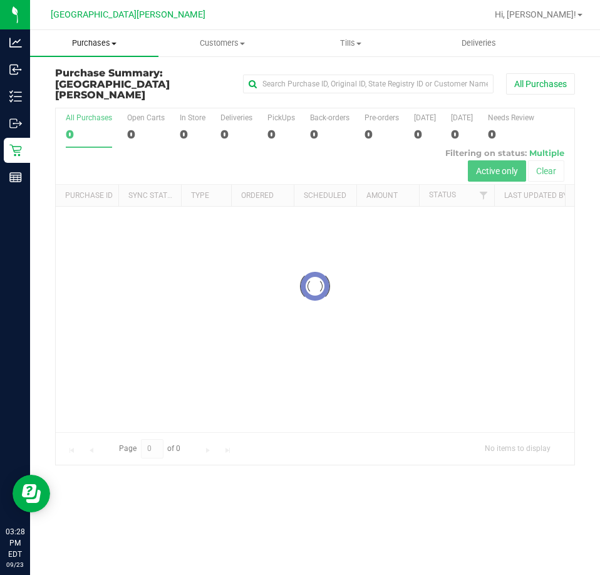
click at [98, 39] on span "Purchases" at bounding box center [94, 43] width 128 height 11
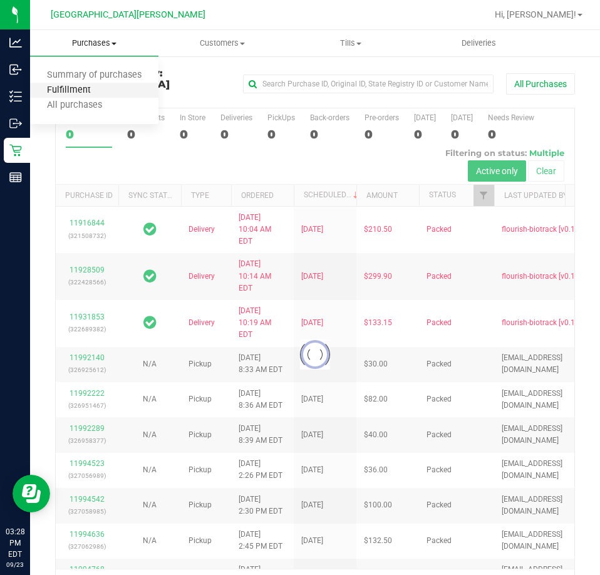
click at [80, 90] on span "Fulfillment" at bounding box center [69, 90] width 78 height 11
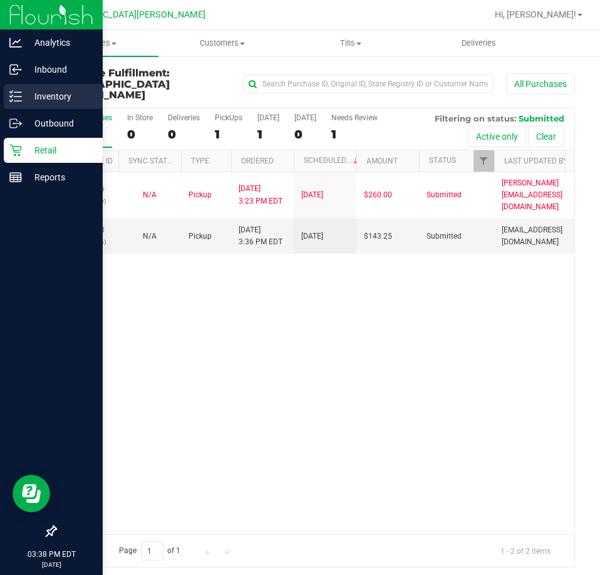
click at [28, 97] on p "Inventory" at bounding box center [59, 96] width 75 height 15
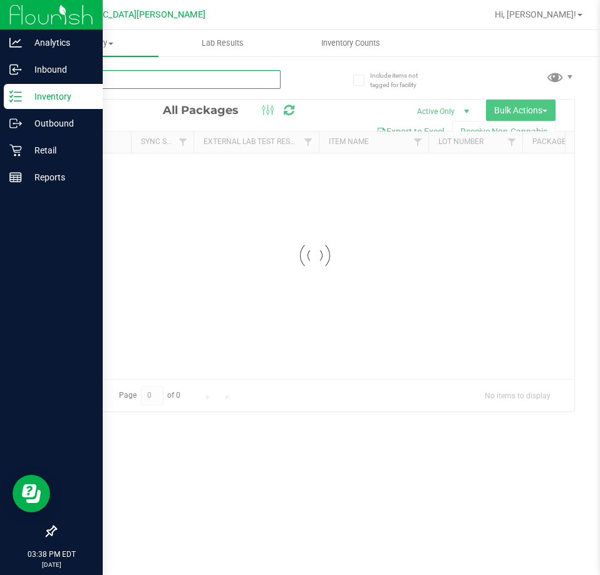
click at [120, 75] on input "text" at bounding box center [168, 79] width 226 height 19
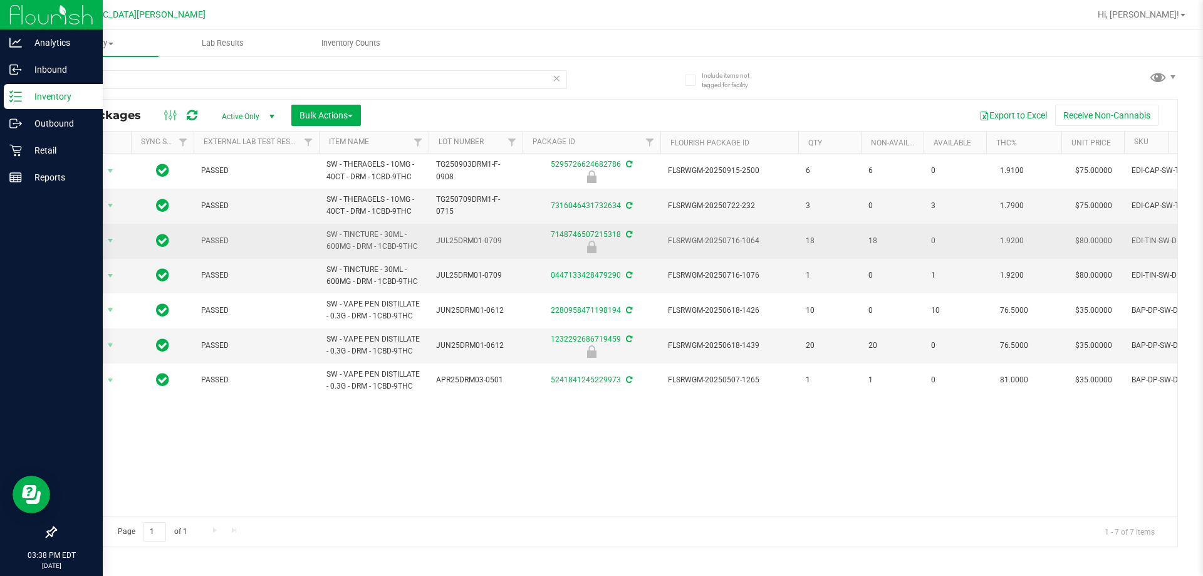
drag, startPoint x: 421, startPoint y: 244, endPoint x: 313, endPoint y: 234, distance: 107.7
click at [313, 234] on tr "Action Action Edit attributes Global inventory Locate package Package audit log…" at bounding box center [860, 241] width 1608 height 35
copy tr "SW - TINCTURE - 30ML - 600MG - DRM - 1CBD-9THC"
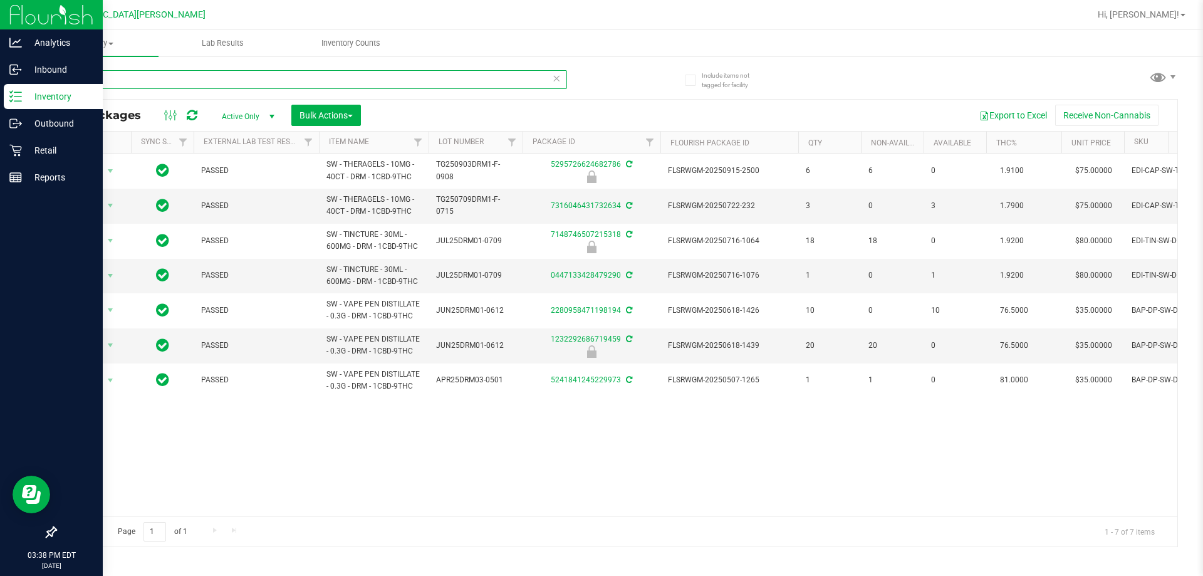
click at [221, 83] on input "drm" at bounding box center [311, 79] width 512 height 19
paste input "SW - TINCTURE - 30ML - 600MG - DRM - 1CBD-9THC"
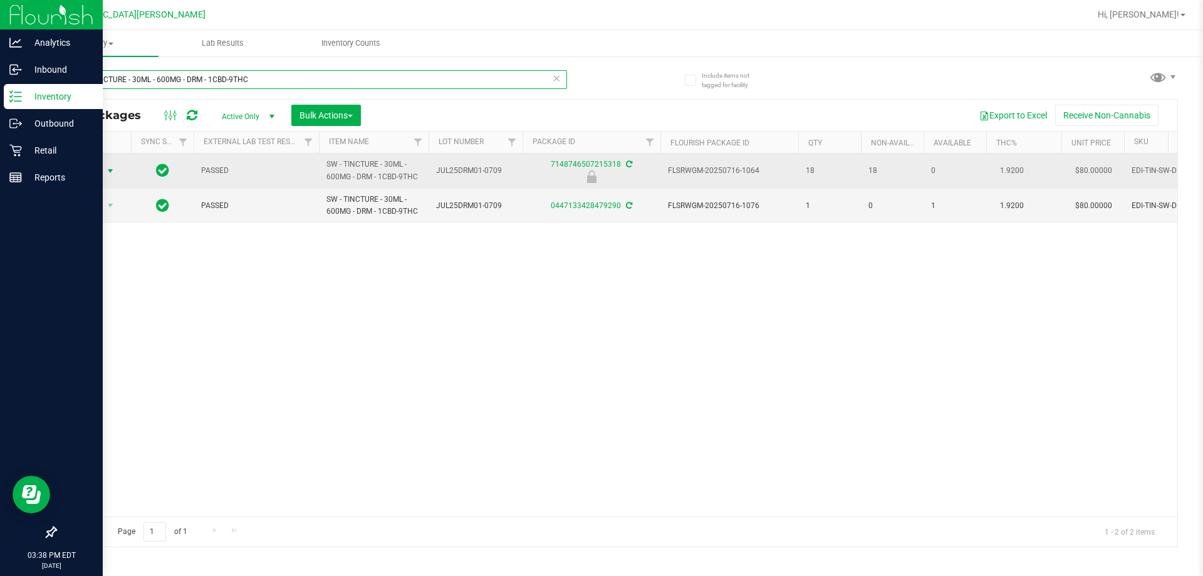
type input "SW - TINCTURE - 30ML - 600MG - DRM - 1CBD-9THC"
click at [98, 168] on span "Action" at bounding box center [85, 171] width 34 height 18
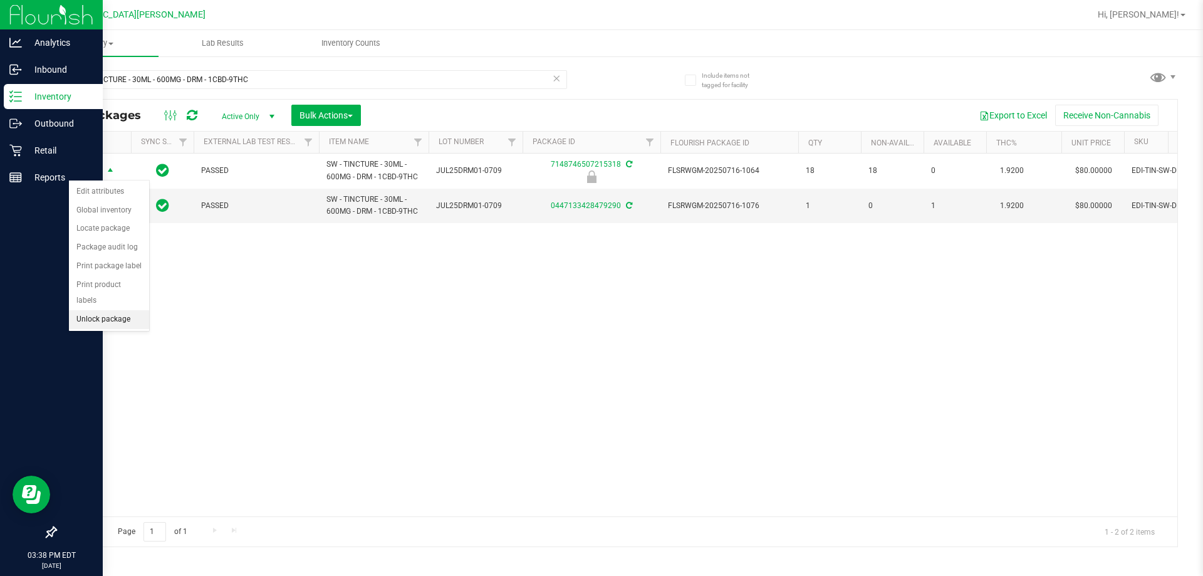
click at [95, 310] on li "Unlock package" at bounding box center [109, 319] width 80 height 19
